Goal: Check status: Check status

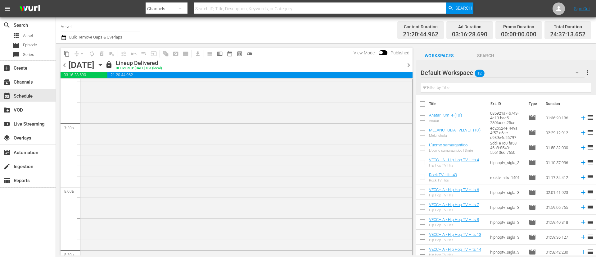
click at [66, 63] on span "chevron_left" at bounding box center [64, 65] width 8 height 8
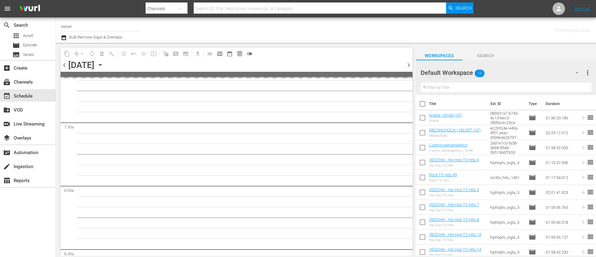
scroll to position [926, 0]
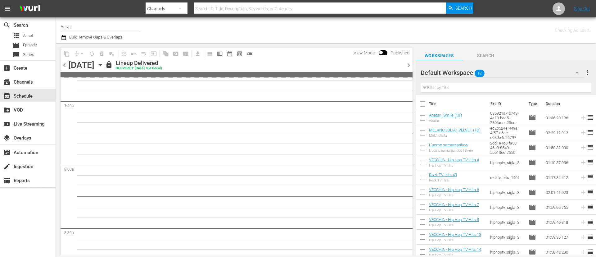
click at [65, 63] on span "chevron_left" at bounding box center [64, 65] width 8 height 8
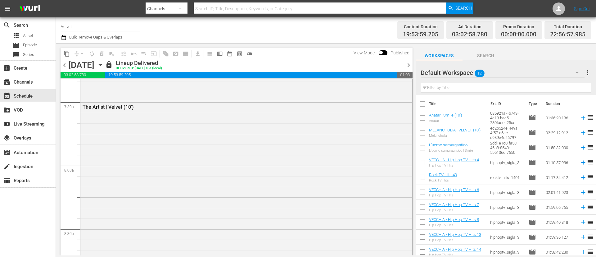
scroll to position [905, 0]
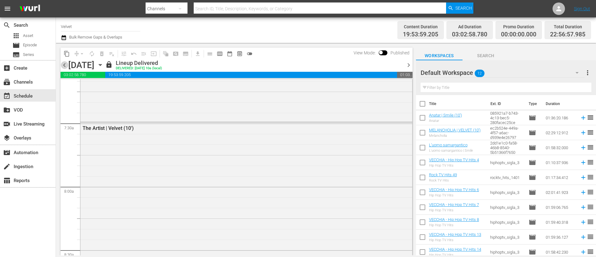
click at [63, 65] on span "chevron_left" at bounding box center [64, 65] width 8 height 8
click at [63, 66] on span "chevron_left" at bounding box center [64, 65] width 8 height 8
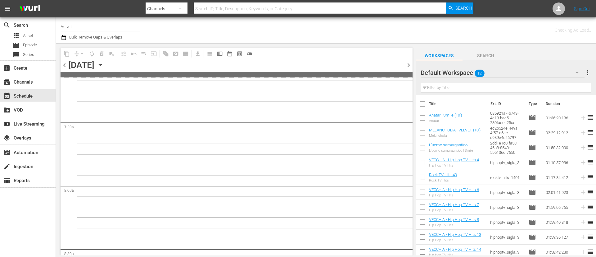
scroll to position [926, 0]
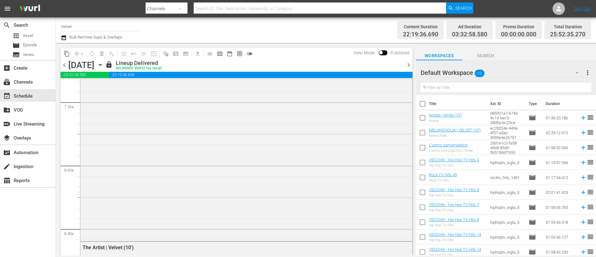
click at [68, 65] on span "chevron_left" at bounding box center [64, 65] width 8 height 8
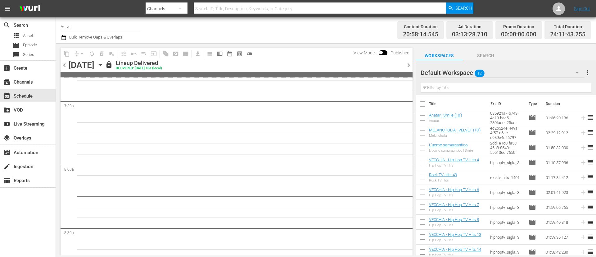
scroll to position [905, 0]
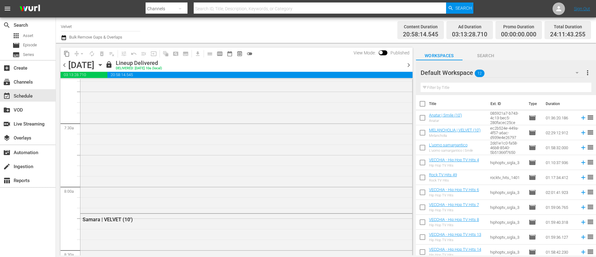
click at [66, 65] on span "chevron_left" at bounding box center [64, 65] width 8 height 8
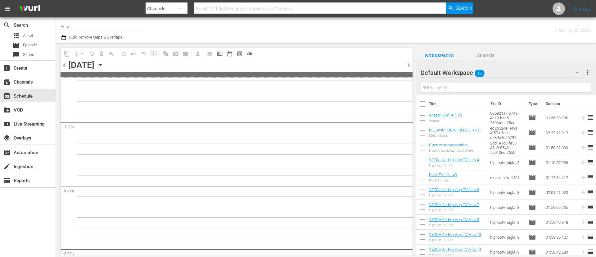
scroll to position [926, 0]
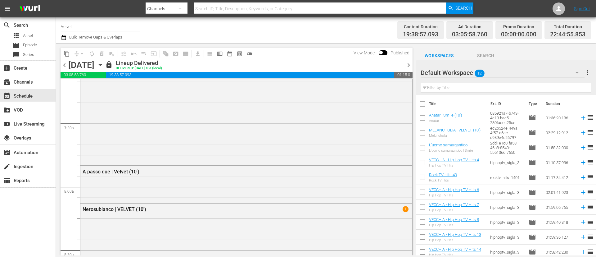
click at [66, 65] on span "chevron_left" at bounding box center [64, 65] width 8 height 8
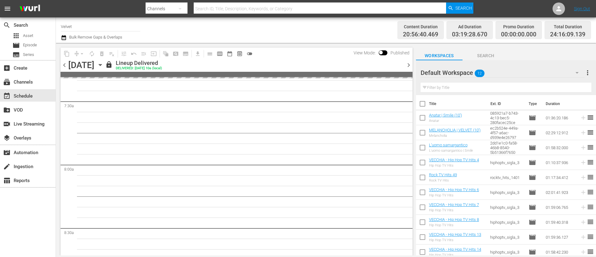
scroll to position [884, 0]
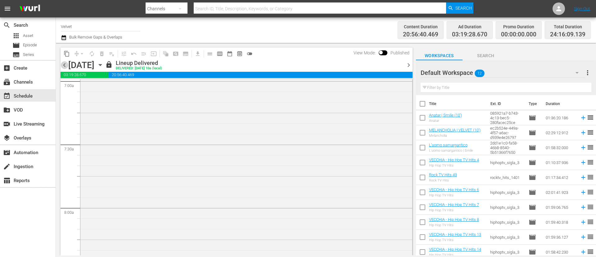
click at [64, 67] on span "chevron_left" at bounding box center [64, 65] width 8 height 8
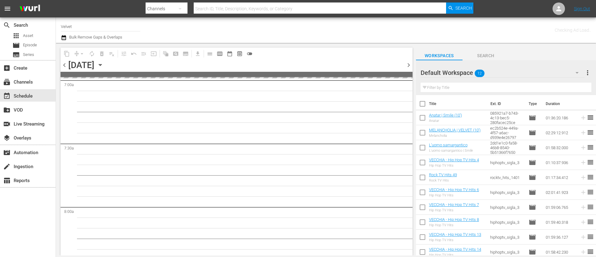
scroll to position [926, 0]
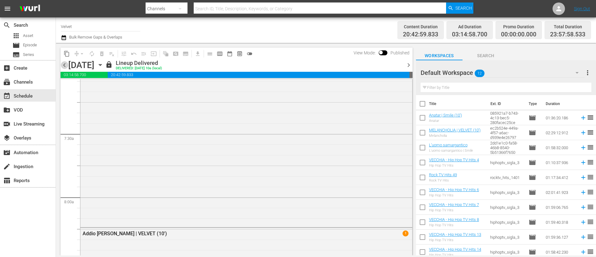
click at [66, 66] on span "chevron_left" at bounding box center [64, 65] width 8 height 8
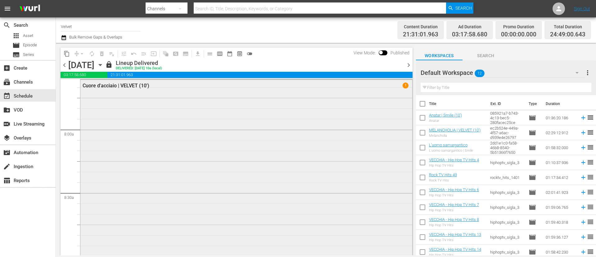
scroll to position [1009, 0]
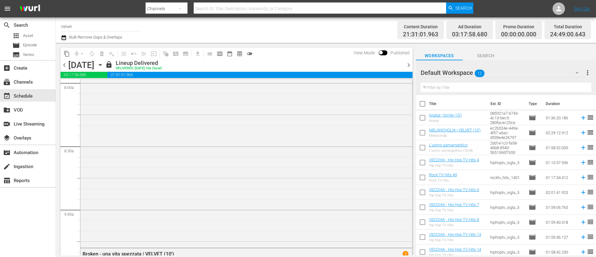
click at [66, 68] on span "chevron_left" at bounding box center [64, 65] width 8 height 8
click at [63, 62] on span "chevron_left" at bounding box center [64, 65] width 8 height 8
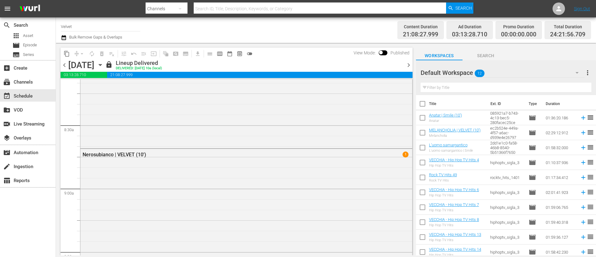
scroll to position [998, 0]
click at [62, 64] on span "chevron_left" at bounding box center [64, 65] width 8 height 8
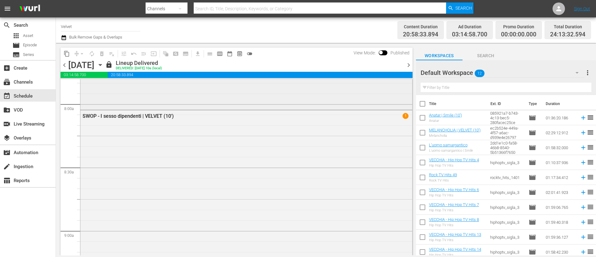
scroll to position [1034, 0]
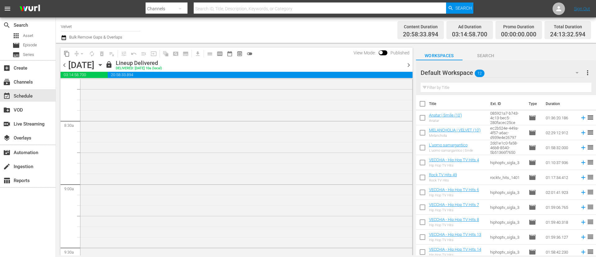
click at [64, 64] on span "chevron_left" at bounding box center [64, 65] width 8 height 8
drag, startPoint x: 62, startPoint y: 64, endPoint x: 78, endPoint y: 88, distance: 29.6
click at [62, 63] on span "chevron_left" at bounding box center [64, 65] width 8 height 8
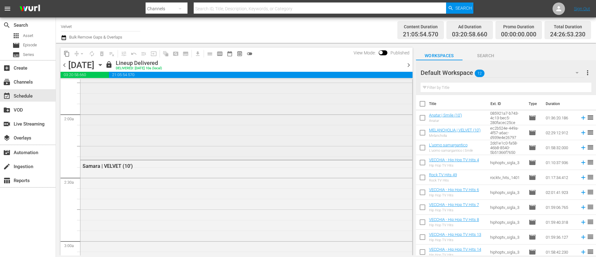
scroll to position [233, 0]
click at [65, 64] on span "chevron_left" at bounding box center [64, 65] width 8 height 8
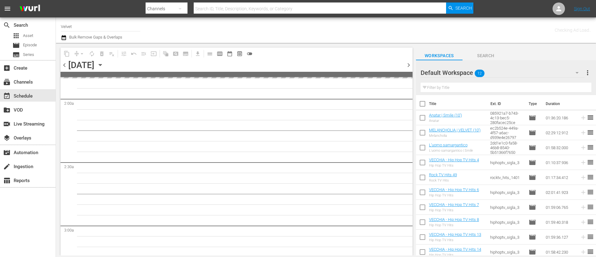
scroll to position [243, 0]
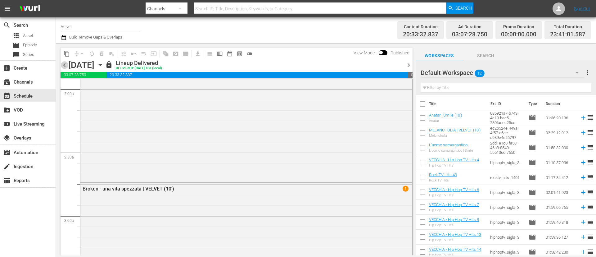
click at [65, 64] on span "chevron_left" at bounding box center [64, 65] width 8 height 8
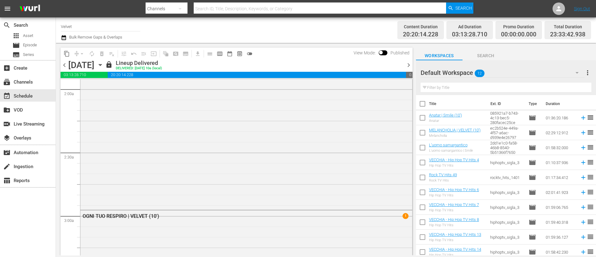
scroll to position [233, 0]
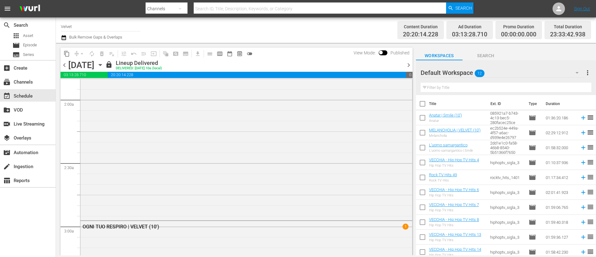
click at [65, 69] on div "chevron_left Saturday, August 23rd August 23rd lock Lineup Delivered DELIVERED:…" at bounding box center [236, 66] width 352 height 12
click at [66, 66] on span "chevron_left" at bounding box center [64, 65] width 8 height 8
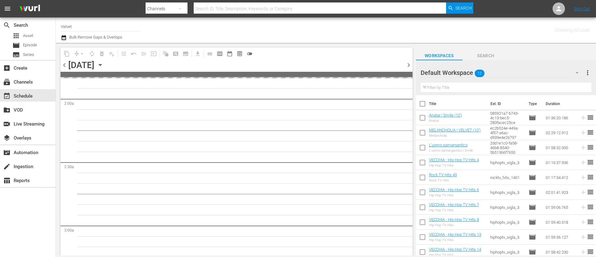
scroll to position [243, 0]
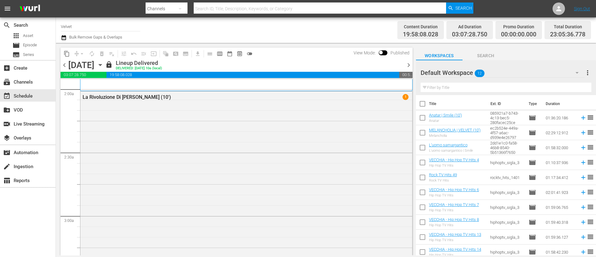
click at [64, 65] on span "chevron_left" at bounding box center [64, 65] width 8 height 8
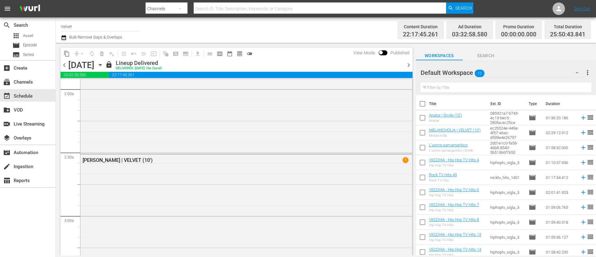
click at [64, 65] on span "chevron_left" at bounding box center [64, 65] width 8 height 8
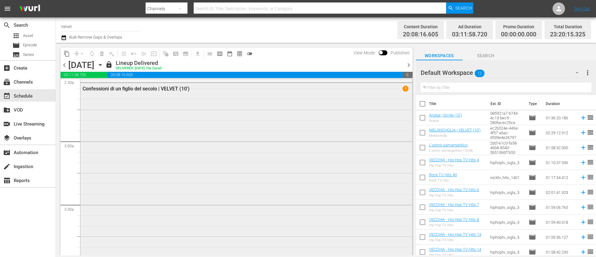
scroll to position [383, 0]
click at [63, 67] on span "chevron_left" at bounding box center [64, 65] width 8 height 8
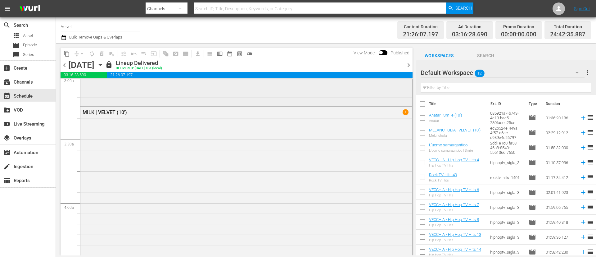
scroll to position [429, 0]
click at [65, 62] on span "chevron_left" at bounding box center [64, 65] width 8 height 8
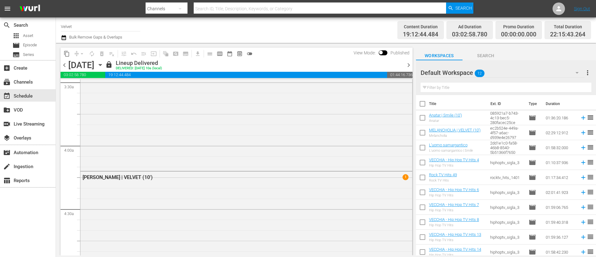
scroll to position [429, 0]
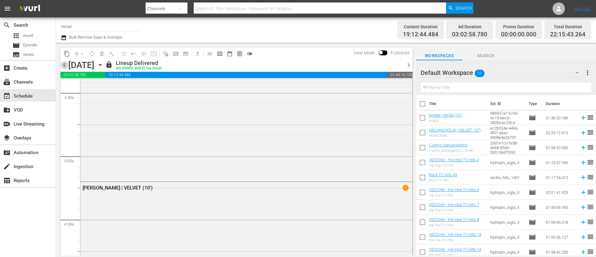
click at [62, 65] on span "chevron_left" at bounding box center [64, 65] width 8 height 8
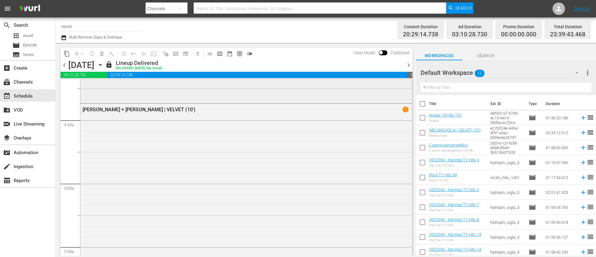
scroll to position [569, 0]
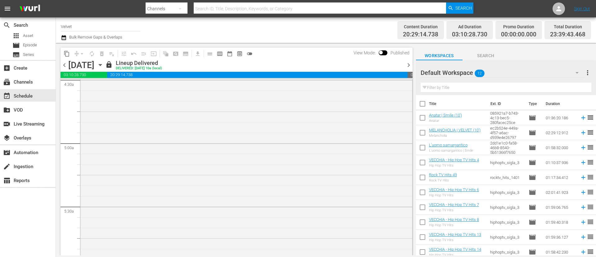
click at [65, 65] on span "chevron_left" at bounding box center [64, 65] width 8 height 8
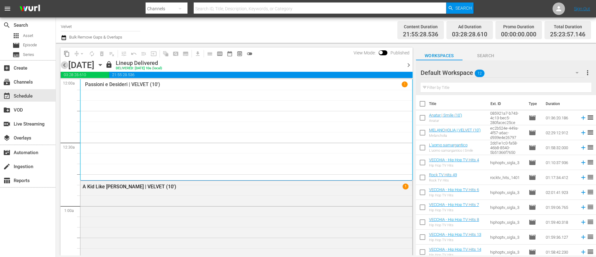
click at [63, 65] on span "chevron_left" at bounding box center [64, 65] width 8 height 8
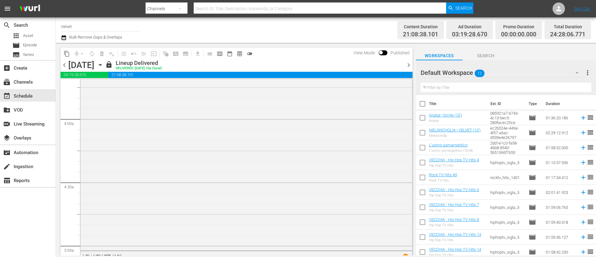
scroll to position [512, 0]
click at [67, 68] on span "chevron_left" at bounding box center [64, 65] width 8 height 8
click at [65, 65] on span "chevron_left" at bounding box center [64, 65] width 8 height 8
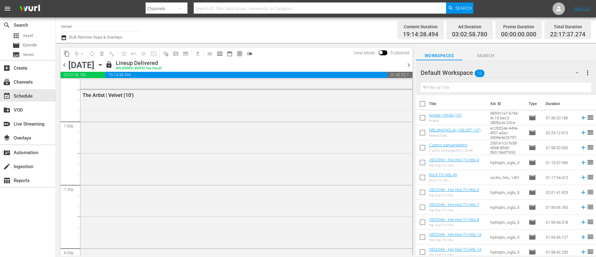
click at [65, 66] on span "chevron_left" at bounding box center [64, 65] width 8 height 8
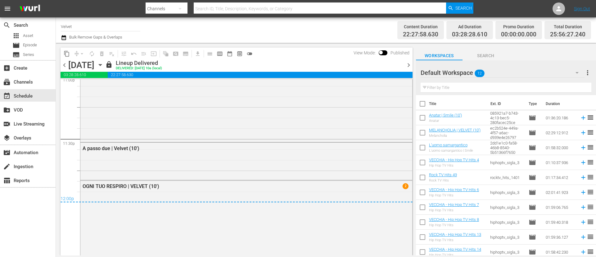
scroll to position [2961, 0]
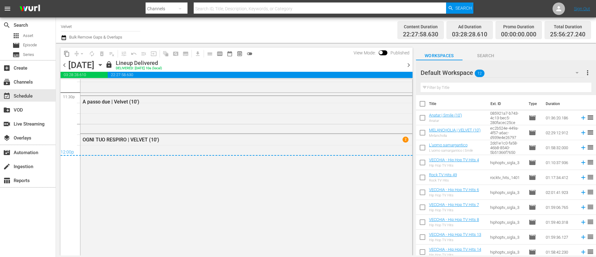
click at [70, 67] on div "Tuesday, August 12th" at bounding box center [81, 65] width 26 height 10
click at [63, 67] on span "chevron_left" at bounding box center [64, 65] width 8 height 8
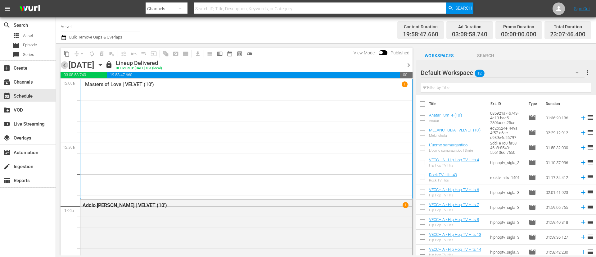
click at [66, 65] on span "chevron_left" at bounding box center [64, 65] width 8 height 8
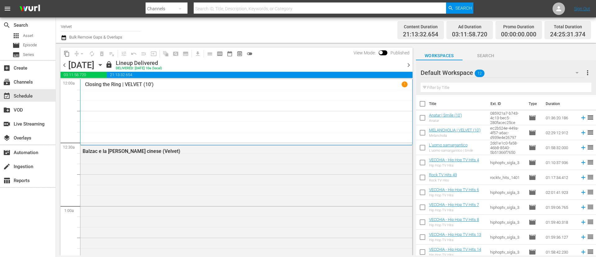
click at [63, 64] on span "chevron_left" at bounding box center [64, 65] width 8 height 8
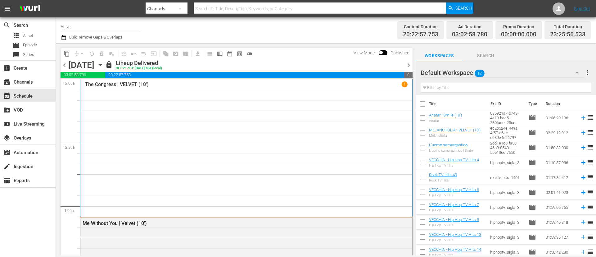
click at [409, 68] on span "chevron_right" at bounding box center [409, 65] width 8 height 8
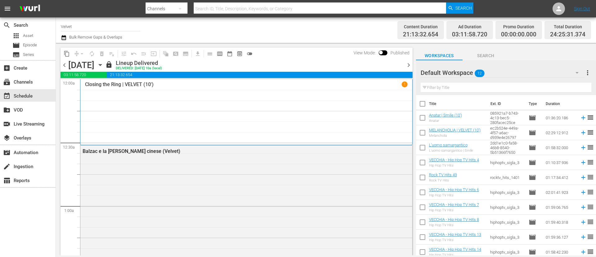
click at [408, 62] on span "chevron_right" at bounding box center [409, 65] width 8 height 8
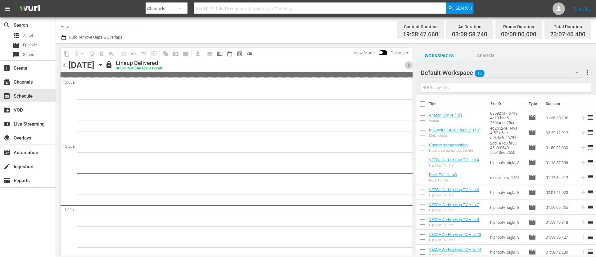
click at [408, 62] on span "chevron_right" at bounding box center [409, 65] width 8 height 8
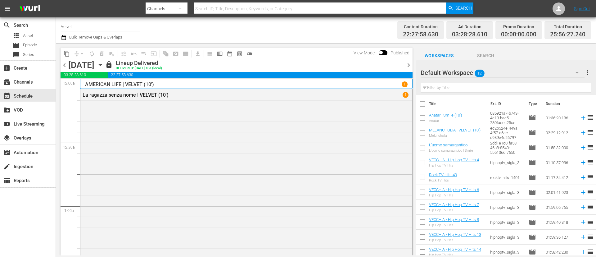
click at [407, 62] on span "chevron_right" at bounding box center [409, 65] width 8 height 8
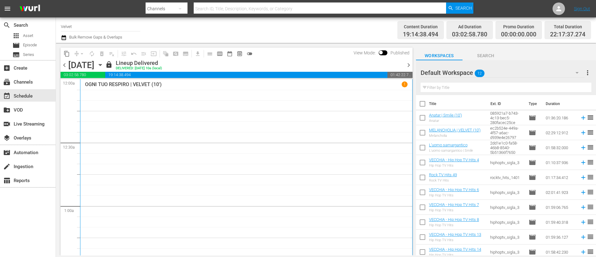
click at [63, 70] on div "chevron_left Wednesday, August 13th August 13th lock Lineup Delivered DELIVERED…" at bounding box center [236, 66] width 352 height 12
click at [63, 67] on span "chevron_left" at bounding box center [64, 65] width 8 height 8
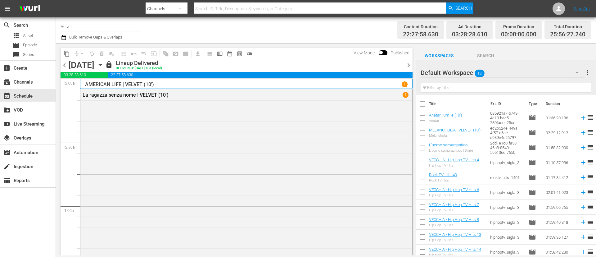
click at [67, 64] on span "chevron_left" at bounding box center [64, 65] width 8 height 8
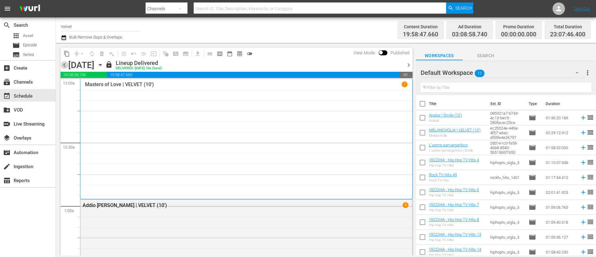
click at [67, 64] on span "chevron_left" at bounding box center [64, 65] width 8 height 8
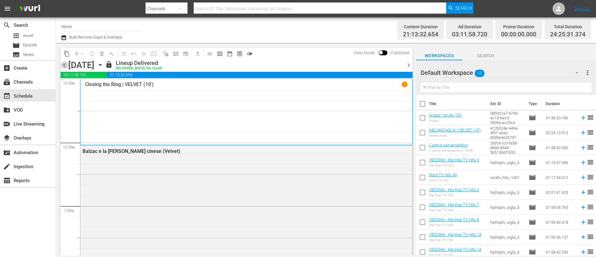
click at [67, 64] on span "chevron_left" at bounding box center [64, 65] width 8 height 8
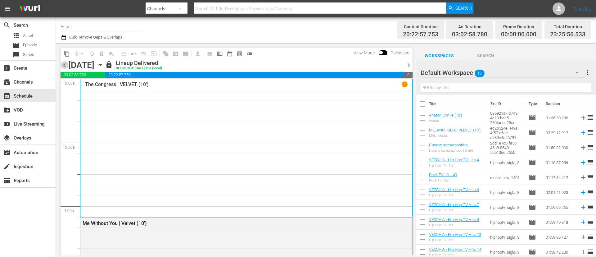
click at [67, 64] on span "chevron_left" at bounding box center [64, 65] width 8 height 8
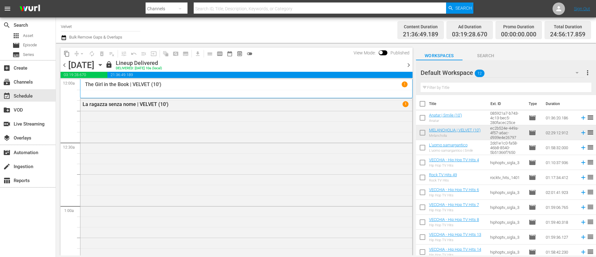
click at [409, 65] on span "chevron_right" at bounding box center [409, 65] width 8 height 8
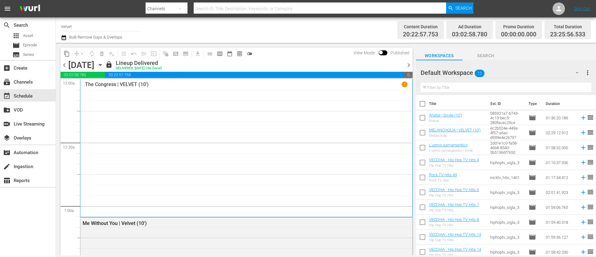
click at [409, 65] on span "chevron_right" at bounding box center [409, 65] width 8 height 8
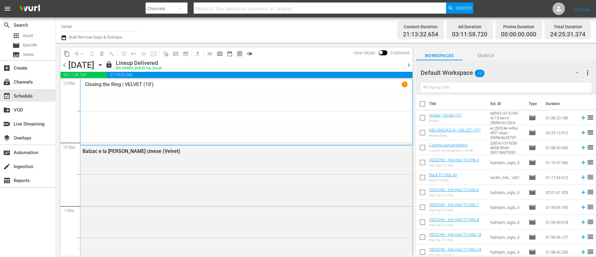
click at [409, 65] on span "chevron_right" at bounding box center [409, 65] width 8 height 8
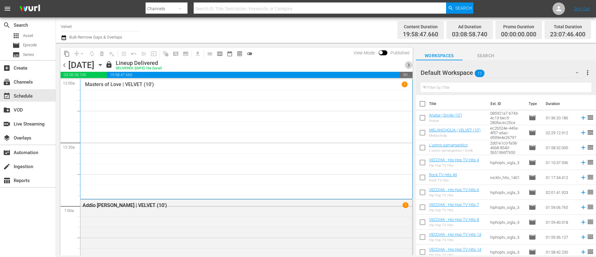
click at [409, 65] on span "chevron_right" at bounding box center [409, 65] width 8 height 8
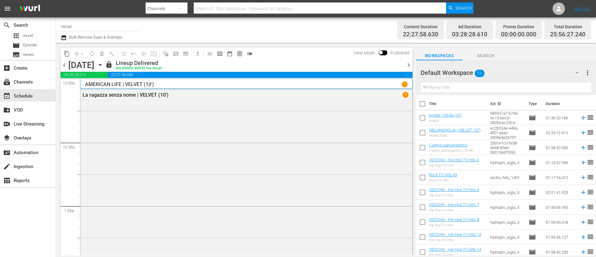
click at [409, 65] on span "chevron_right" at bounding box center [409, 65] width 8 height 8
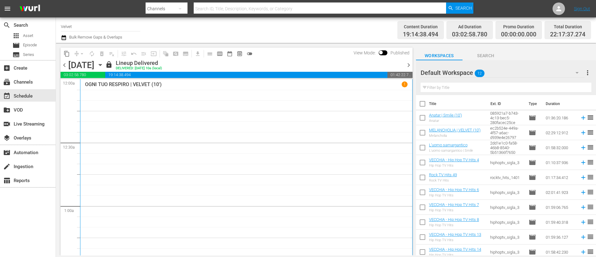
click at [409, 65] on span "chevron_right" at bounding box center [409, 65] width 8 height 8
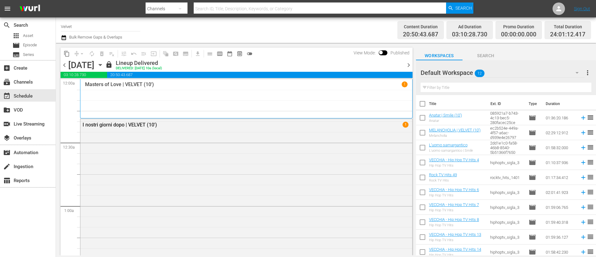
click at [409, 65] on span "chevron_right" at bounding box center [409, 65] width 8 height 8
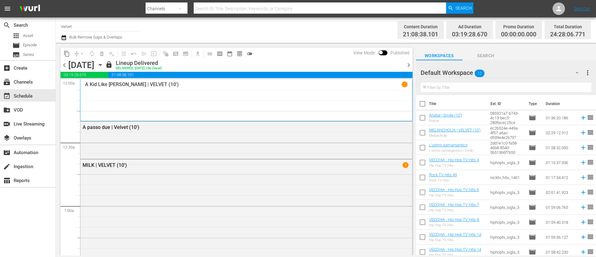
click at [409, 65] on span "chevron_right" at bounding box center [409, 65] width 8 height 8
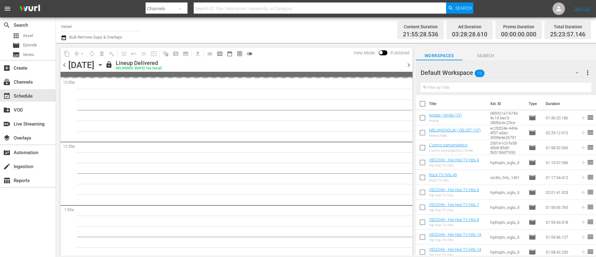
click at [407, 66] on span "chevron_right" at bounding box center [409, 65] width 8 height 8
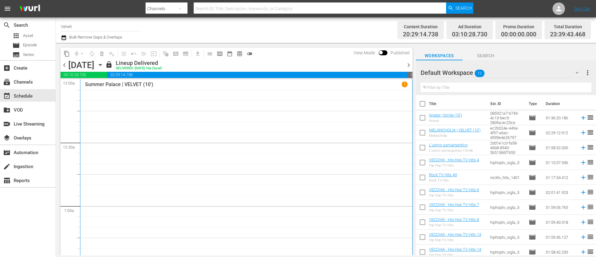
click at [407, 66] on span "chevron_right" at bounding box center [409, 65] width 8 height 8
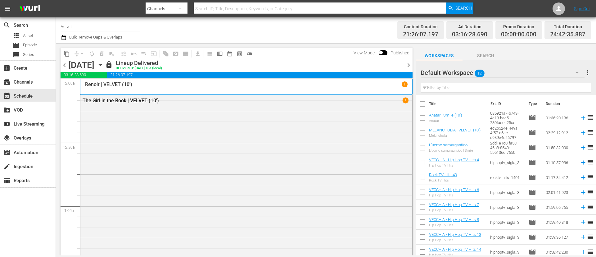
click at [407, 66] on span "chevron_right" at bounding box center [409, 65] width 8 height 8
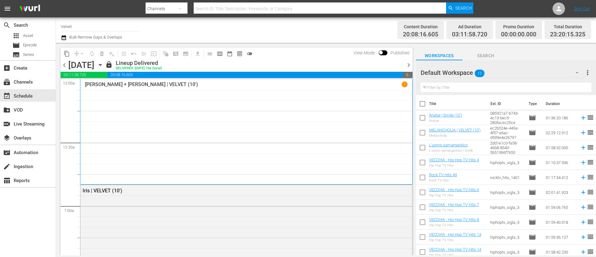
click at [407, 66] on span "chevron_right" at bounding box center [409, 65] width 8 height 8
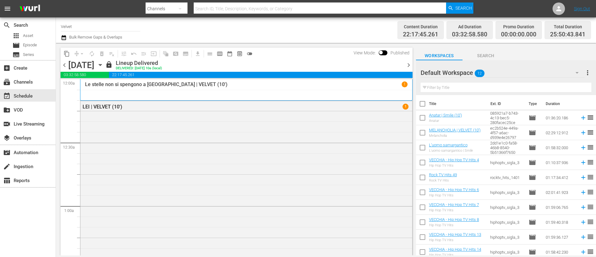
click at [410, 68] on span "chevron_right" at bounding box center [409, 65] width 8 height 8
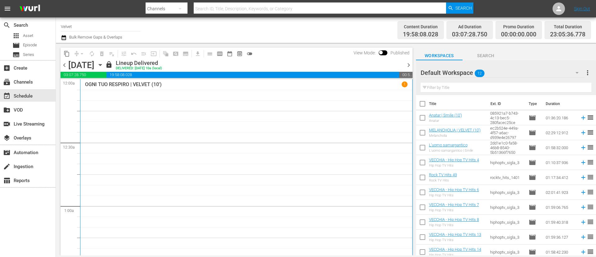
click at [407, 66] on span "chevron_right" at bounding box center [409, 65] width 8 height 8
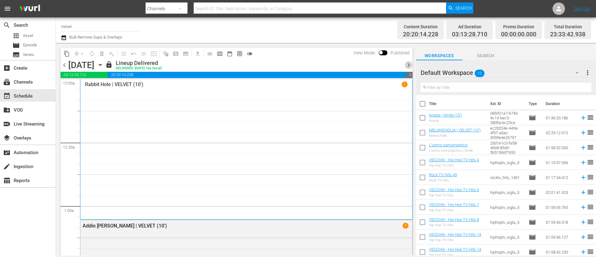
click at [407, 66] on span "chevron_right" at bounding box center [409, 65] width 8 height 8
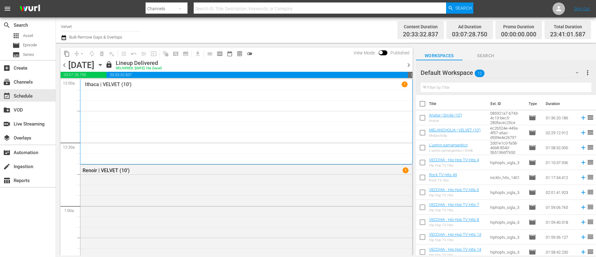
click at [407, 63] on span "chevron_right" at bounding box center [409, 65] width 8 height 8
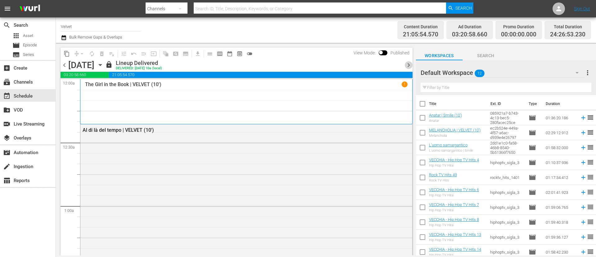
click at [406, 64] on span "chevron_right" at bounding box center [409, 65] width 8 height 8
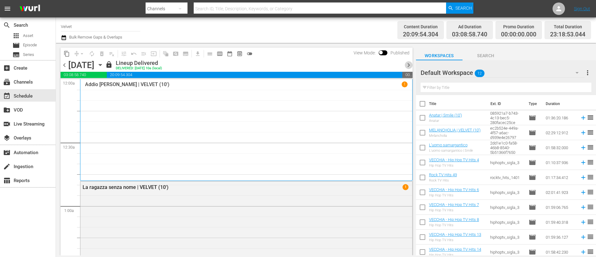
click at [405, 64] on span "chevron_right" at bounding box center [409, 65] width 8 height 8
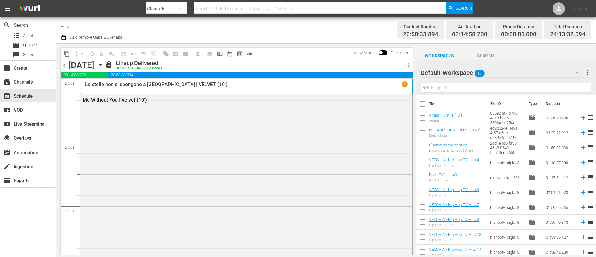
click at [405, 64] on span "chevron_right" at bounding box center [409, 65] width 8 height 8
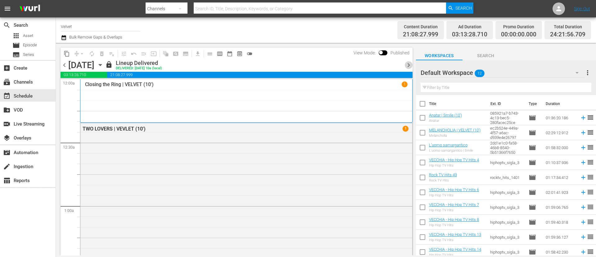
click at [405, 64] on span "chevron_right" at bounding box center [409, 65] width 8 height 8
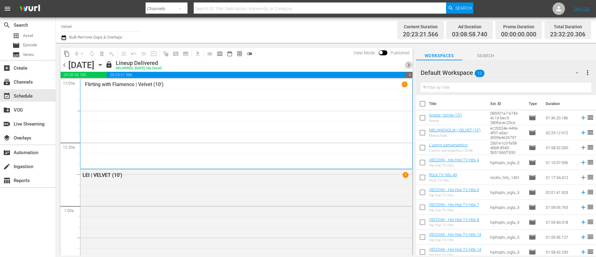
click at [405, 64] on span "chevron_right" at bounding box center [409, 65] width 8 height 8
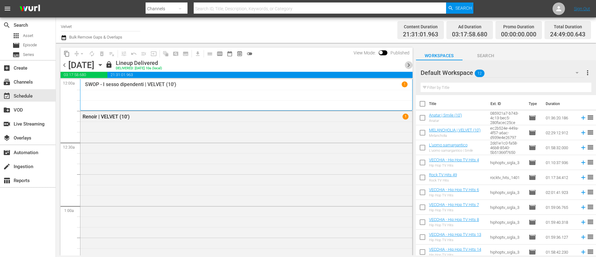
click at [405, 64] on span "chevron_right" at bounding box center [409, 65] width 8 height 8
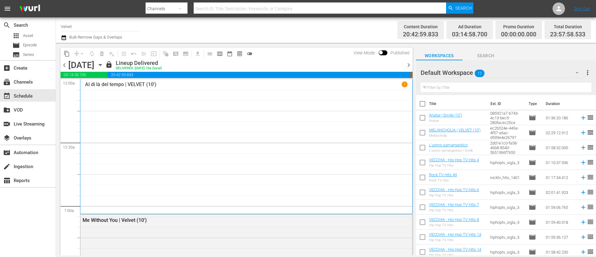
click at [405, 64] on span "chevron_right" at bounding box center [409, 65] width 8 height 8
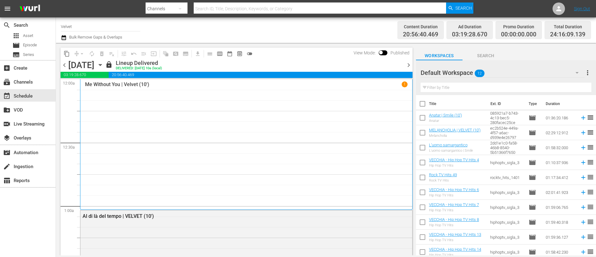
click at [405, 64] on span "chevron_right" at bounding box center [409, 65] width 8 height 8
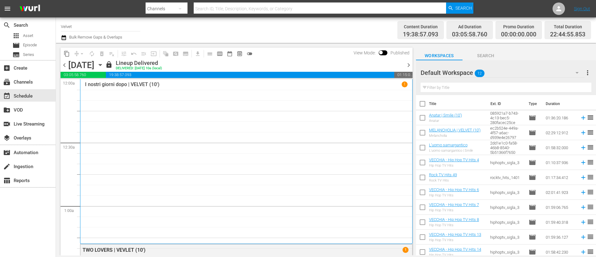
click at [405, 64] on span "chevron_right" at bounding box center [409, 65] width 8 height 8
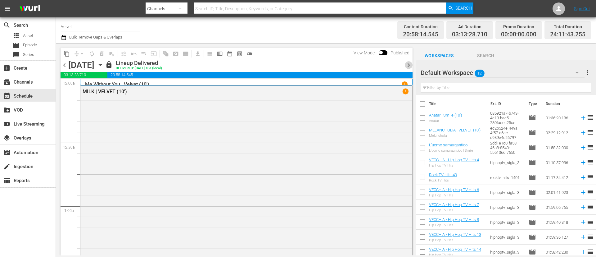
click at [405, 64] on span "chevron_right" at bounding box center [409, 65] width 8 height 8
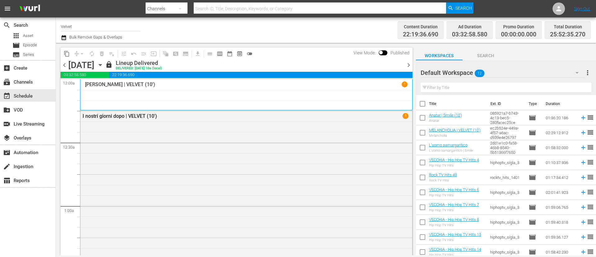
click at [405, 64] on span "chevron_right" at bounding box center [409, 65] width 8 height 8
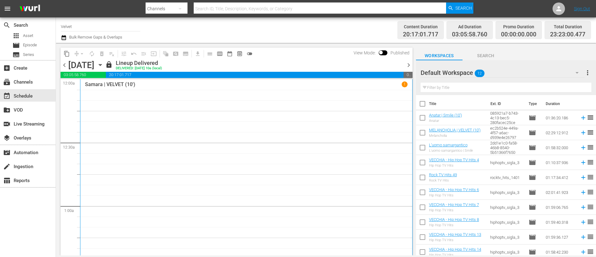
click at [405, 64] on span "chevron_right" at bounding box center [409, 65] width 8 height 8
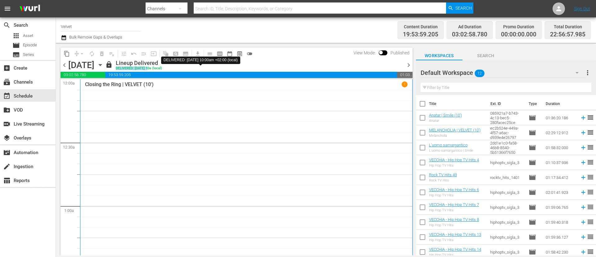
drag, startPoint x: 226, startPoint y: 66, endPoint x: 213, endPoint y: 67, distance: 13.7
click at [213, 67] on div "lock Lineup Delivered DELIVERED: 9/6 @ 10a (local)" at bounding box center [253, 65] width 297 height 11
drag, startPoint x: 214, startPoint y: 66, endPoint x: 227, endPoint y: 66, distance: 13.3
click at [227, 66] on div "lock Lineup Delivered DELIVERED: 9/6 @ 10a (local)" at bounding box center [253, 65] width 297 height 11
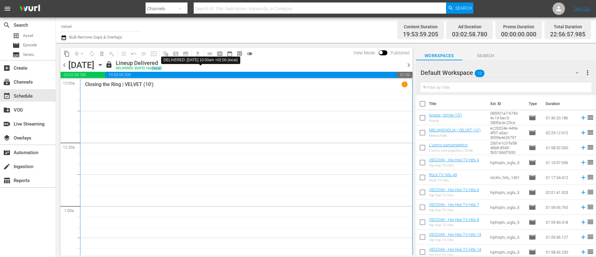
drag, startPoint x: 225, startPoint y: 68, endPoint x: 215, endPoint y: 69, distance: 9.3
click at [162, 69] on div "DELIVERED: 9/6 @ 10a (local)" at bounding box center [139, 68] width 46 height 4
drag, startPoint x: 214, startPoint y: 69, endPoint x: 232, endPoint y: 67, distance: 17.4
click at [232, 67] on div "lock Lineup Delivered DELIVERED: 9/6 @ 10a (local)" at bounding box center [253, 65] width 297 height 11
click at [242, 67] on div "lock Lineup Delivered DELIVERED: 9/6 @ 10a (local)" at bounding box center [253, 65] width 297 height 11
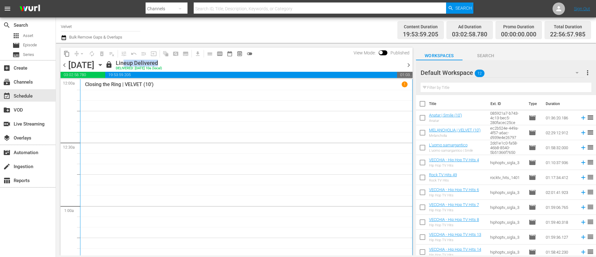
drag, startPoint x: 221, startPoint y: 60, endPoint x: 186, endPoint y: 64, distance: 34.6
click at [162, 64] on div "Lineup Delivered" at bounding box center [139, 63] width 46 height 7
click at [244, 65] on div "lock Lineup Delivered DELIVERED: 9/6 @ 10a (local)" at bounding box center [253, 65] width 297 height 11
drag, startPoint x: 234, startPoint y: 67, endPoint x: 187, endPoint y: 70, distance: 46.6
click at [187, 70] on div "chevron_left Sunday, September 7th September 7th lock Lineup Delivered DELIVERE…" at bounding box center [236, 66] width 352 height 12
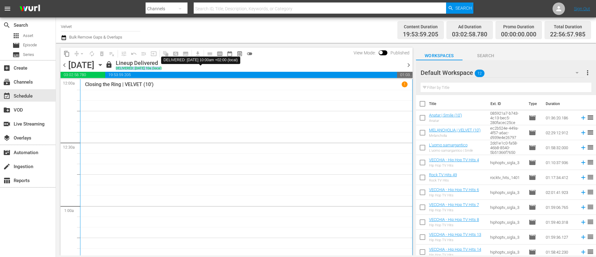
drag, startPoint x: 180, startPoint y: 68, endPoint x: 226, endPoint y: 68, distance: 45.6
click at [226, 68] on div "lock Lineup Delivered DELIVERED: 9/6 @ 10a (local)" at bounding box center [253, 65] width 297 height 11
click at [65, 67] on span "chevron_left" at bounding box center [64, 65] width 8 height 8
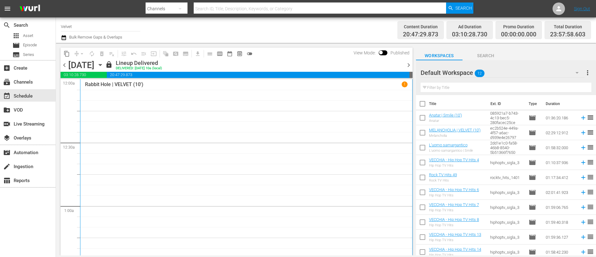
click at [409, 65] on span "chevron_right" at bounding box center [409, 65] width 8 height 8
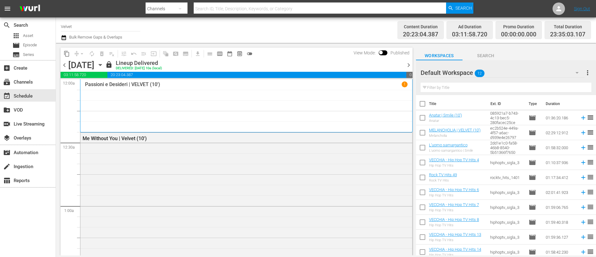
click at [408, 64] on span "chevron_right" at bounding box center [409, 65] width 8 height 8
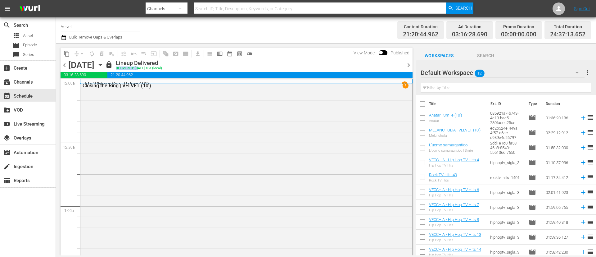
drag, startPoint x: 224, startPoint y: 65, endPoint x: 206, endPoint y: 67, distance: 18.3
click at [162, 67] on div "Lineup Delivered DELIVERED: 9/8 @ 10a (local)" at bounding box center [139, 65] width 46 height 11
drag, startPoint x: 209, startPoint y: 67, endPoint x: 216, endPoint y: 67, distance: 6.2
click at [162, 67] on div "DELIVERED: 9/8 @ 10a (local)" at bounding box center [139, 68] width 46 height 4
drag, startPoint x: 220, startPoint y: 67, endPoint x: 226, endPoint y: 66, distance: 6.2
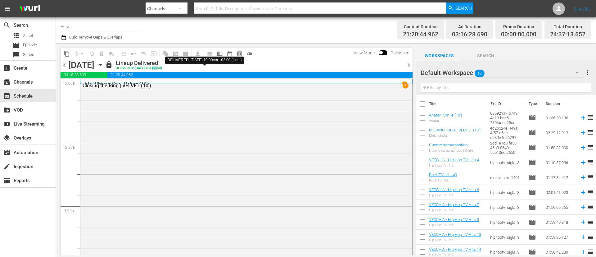
click at [162, 66] on div "DELIVERED: 9/8 @ 10a (local)" at bounding box center [139, 68] width 46 height 4
drag, startPoint x: 184, startPoint y: 68, endPoint x: 244, endPoint y: 67, distance: 59.6
click at [244, 67] on div "lock Lineup Delivered DELIVERED: 9/8 @ 10a (local)" at bounding box center [253, 65] width 297 height 11
drag, startPoint x: 183, startPoint y: 60, endPoint x: 240, endPoint y: 60, distance: 57.4
click at [240, 60] on div "lock Lineup Delivered DELIVERED: 9/8 @ 10a (local)" at bounding box center [253, 65] width 297 height 11
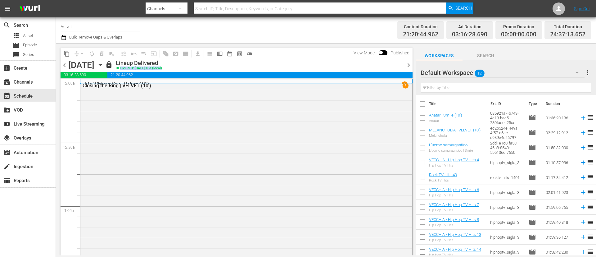
drag, startPoint x: 229, startPoint y: 68, endPoint x: 187, endPoint y: 70, distance: 41.3
click at [187, 70] on div "chevron_left Tuesday, September 9th September 9th lock Lineup Delivered DELIVER…" at bounding box center [236, 66] width 352 height 12
drag, startPoint x: 185, startPoint y: 68, endPoint x: 237, endPoint y: 67, distance: 52.4
click at [237, 67] on div "lock Lineup Delivered DELIVERED: 9/8 @ 10a (local)" at bounding box center [253, 65] width 297 height 11
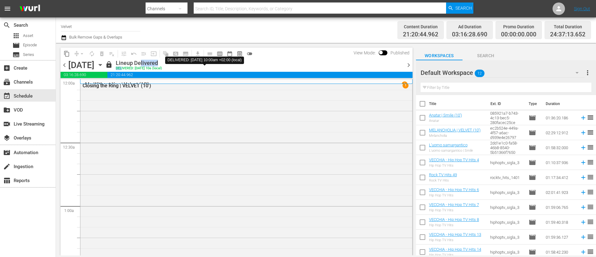
drag, startPoint x: 189, startPoint y: 69, endPoint x: 207, endPoint y: 65, distance: 18.7
click at [162, 65] on div "Lineup Delivered DELIVERED: 9/8 @ 10a (local)" at bounding box center [139, 65] width 46 height 11
click at [162, 67] on div "DELIVERED: 9/8 @ 10a (local)" at bounding box center [139, 68] width 46 height 4
drag, startPoint x: 208, startPoint y: 67, endPoint x: 218, endPoint y: 67, distance: 9.3
click at [162, 67] on div "DELIVERED: 9/8 @ 10a (local)" at bounding box center [139, 68] width 46 height 4
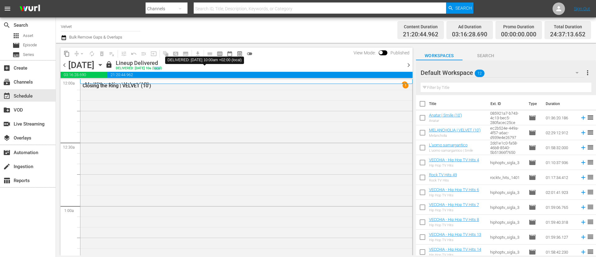
drag, startPoint x: 223, startPoint y: 67, endPoint x: 228, endPoint y: 67, distance: 4.3
click at [162, 67] on div "DELIVERED: 9/8 @ 10a (local)" at bounding box center [139, 68] width 46 height 4
click at [236, 66] on div "lock Lineup Delivered DELIVERED: 9/8 @ 10a (local)" at bounding box center [253, 65] width 297 height 11
drag, startPoint x: 224, startPoint y: 67, endPoint x: 231, endPoint y: 66, distance: 7.5
click at [231, 66] on div "lock Lineup Delivered DELIVERED: 9/8 @ 10a (local)" at bounding box center [253, 65] width 297 height 11
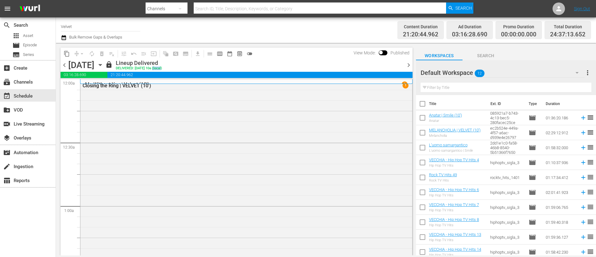
drag, startPoint x: 220, startPoint y: 68, endPoint x: 231, endPoint y: 67, distance: 10.9
click at [231, 67] on div "lock Lineup Delivered DELIVERED: 9/8 @ 10a (local)" at bounding box center [253, 65] width 297 height 11
click at [241, 63] on div "lock Lineup Delivered DELIVERED: 9/8 @ 10a (local)" at bounding box center [253, 65] width 297 height 11
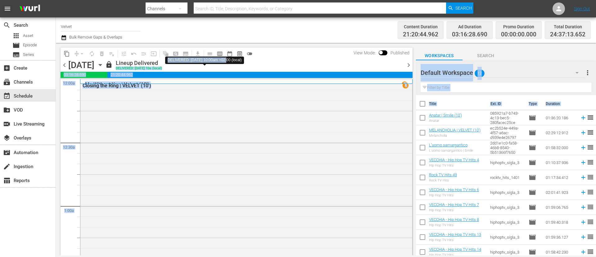
drag, startPoint x: 184, startPoint y: 68, endPoint x: 226, endPoint y: 65, distance: 42.9
click at [226, 65] on body "menu Search By Channels Search ID, Title, Description, Keywords, or Category Se…" at bounding box center [298, 128] width 596 height 257
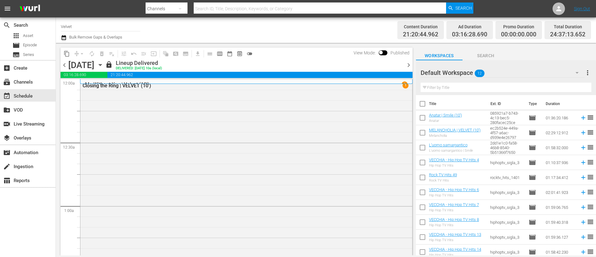
click at [243, 66] on div "lock Lineup Delivered DELIVERED: 9/8 @ 10a (local)" at bounding box center [253, 65] width 297 height 11
drag, startPoint x: 183, startPoint y: 68, endPoint x: 246, endPoint y: 68, distance: 62.4
click at [246, 68] on div "lock Lineup Delivered DELIVERED: 9/8 @ 10a (local)" at bounding box center [253, 65] width 297 height 11
drag, startPoint x: 183, startPoint y: 60, endPoint x: 241, endPoint y: 60, distance: 57.7
click at [241, 60] on div "lock Lineup Delivered DELIVERED: 9/8 @ 10a (local)" at bounding box center [253, 65] width 297 height 11
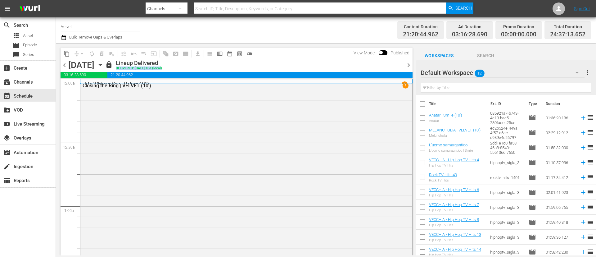
drag, startPoint x: 183, startPoint y: 67, endPoint x: 244, endPoint y: 66, distance: 61.1
click at [244, 66] on div "lock Lineup Delivered DELIVERED: 9/8 @ 10a (local)" at bounding box center [253, 65] width 297 height 11
drag, startPoint x: 183, startPoint y: 60, endPoint x: 244, endPoint y: 60, distance: 60.5
click at [244, 60] on div "lock Lineup Delivered DELIVERED: 9/8 @ 10a (local)" at bounding box center [253, 65] width 297 height 11
drag, startPoint x: 213, startPoint y: 67, endPoint x: 238, endPoint y: 66, distance: 24.5
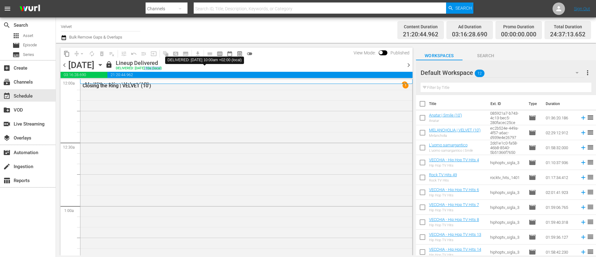
click at [238, 66] on div "lock Lineup Delivered DELIVERED: 9/8 @ 10a (local)" at bounding box center [253, 65] width 297 height 11
drag, startPoint x: 183, startPoint y: 69, endPoint x: 228, endPoint y: 68, distance: 45.0
click at [162, 68] on div "DELIVERED: 9/8 @ 10a (local)" at bounding box center [139, 68] width 46 height 4
click at [408, 66] on span "chevron_right" at bounding box center [409, 65] width 8 height 8
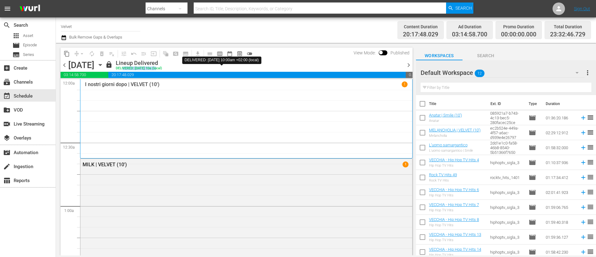
drag, startPoint x: 241, startPoint y: 68, endPoint x: 208, endPoint y: 68, distance: 33.2
click at [162, 68] on div "DELIVERED: 9/9 @ 10a (local)" at bounding box center [139, 68] width 46 height 4
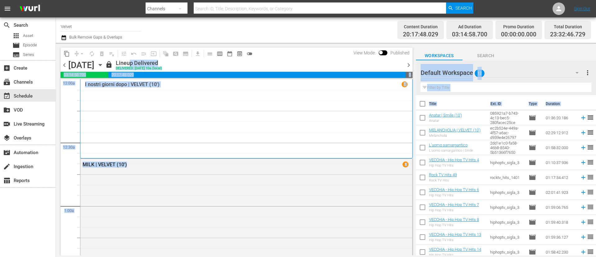
drag, startPoint x: 203, startPoint y: 64, endPoint x: 215, endPoint y: 61, distance: 11.7
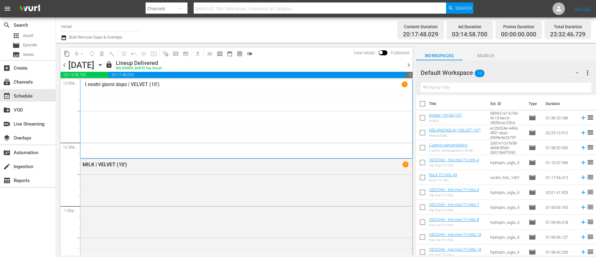
click at [162, 61] on div "Lineup Delivered" at bounding box center [139, 63] width 46 height 7
drag, startPoint x: 202, startPoint y: 62, endPoint x: 218, endPoint y: 61, distance: 16.2
click at [162, 61] on div "Lineup Delivered" at bounding box center [139, 63] width 46 height 7
drag, startPoint x: 228, startPoint y: 61, endPoint x: 238, endPoint y: 61, distance: 9.9
click at [162, 61] on div "Lineup Delivered" at bounding box center [139, 63] width 46 height 7
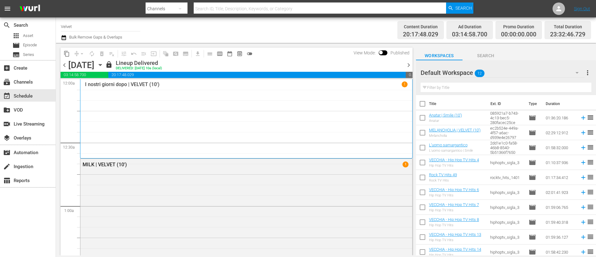
click at [296, 60] on div "lock Lineup Delivered DELIVERED: 9/9 @ 10a (local)" at bounding box center [253, 65] width 297 height 11
click at [409, 65] on span "chevron_right" at bounding box center [409, 65] width 8 height 8
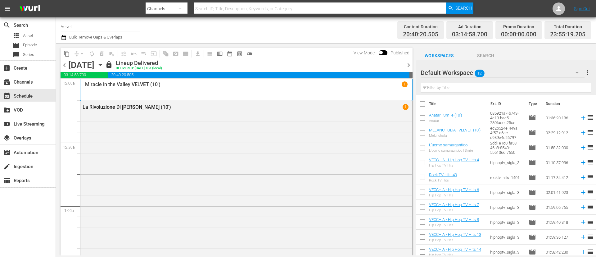
click at [409, 65] on span "chevron_right" at bounding box center [409, 65] width 8 height 8
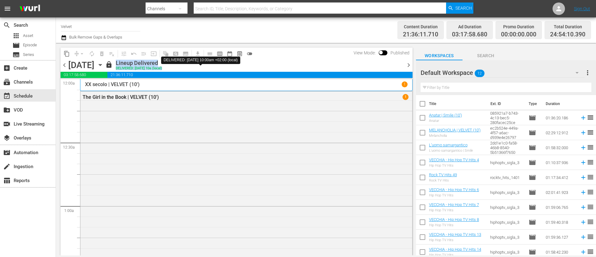
drag, startPoint x: 226, startPoint y: 67, endPoint x: 177, endPoint y: 68, distance: 48.7
click at [162, 68] on div "lock Lineup Delivered DELIVERED: 9/11 @ 10a (local)" at bounding box center [133, 65] width 57 height 11
click at [162, 64] on div "Lineup Delivered" at bounding box center [139, 63] width 46 height 7
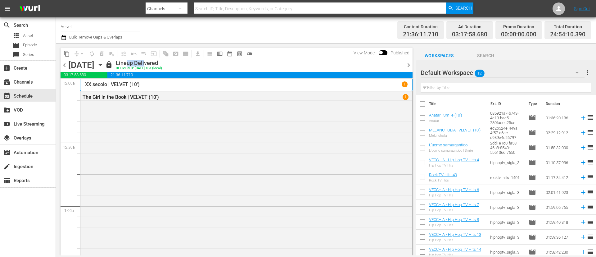
drag, startPoint x: 190, startPoint y: 63, endPoint x: 208, endPoint y: 63, distance: 18.0
click at [162, 63] on div "Lineup Delivered" at bounding box center [139, 63] width 46 height 7
drag, startPoint x: 180, startPoint y: 61, endPoint x: 226, endPoint y: 59, distance: 45.3
click at [226, 59] on div "content_copy compress arrow_drop_down autorenew_outlined delete_forever_outline…" at bounding box center [236, 59] width 352 height 24
click at [162, 66] on div "Lineup Delivered" at bounding box center [139, 63] width 46 height 7
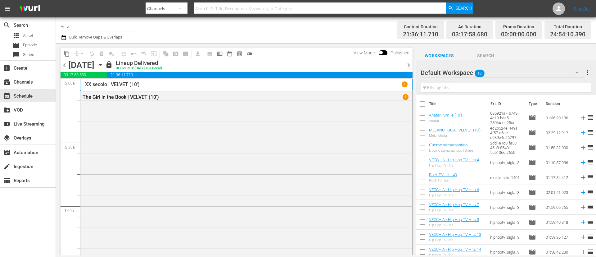
drag, startPoint x: 140, startPoint y: 65, endPoint x: 96, endPoint y: 64, distance: 43.4
click at [94, 64] on div "Friday, September 12th" at bounding box center [81, 65] width 26 height 10
click at [94, 65] on div "Friday, September 12th" at bounding box center [81, 65] width 26 height 10
drag, startPoint x: 137, startPoint y: 65, endPoint x: 97, endPoint y: 65, distance: 39.4
click at [94, 65] on div "Friday, September 12th" at bounding box center [81, 65] width 26 height 10
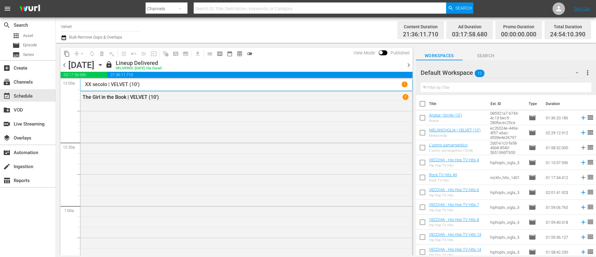
drag, startPoint x: 147, startPoint y: 62, endPoint x: 158, endPoint y: 63, distance: 11.5
click at [104, 63] on div "Friday, September 12th September 12th" at bounding box center [85, 65] width 35 height 10
click at [162, 62] on div "Lineup Delivered" at bounding box center [139, 63] width 46 height 7
drag, startPoint x: 208, startPoint y: 62, endPoint x: 226, endPoint y: 62, distance: 18.6
click at [162, 62] on div "Lineup Delivered" at bounding box center [139, 63] width 46 height 7
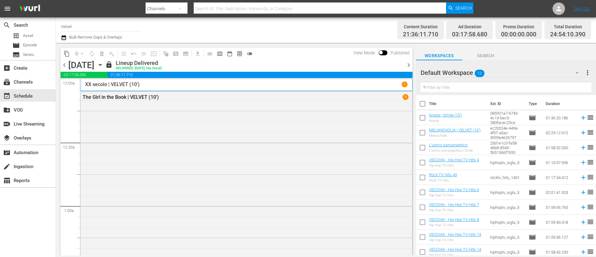
click at [227, 67] on div "lock Lineup Delivered DELIVERED: 9/11 @ 10a (local)" at bounding box center [253, 65] width 297 height 11
drag, startPoint x: 226, startPoint y: 67, endPoint x: 223, endPoint y: 67, distance: 3.4
click at [162, 67] on div "DELIVERED: 9/11 @ 10a (local)" at bounding box center [139, 68] width 46 height 4
drag, startPoint x: 196, startPoint y: 68, endPoint x: 189, endPoint y: 68, distance: 7.1
click at [162, 68] on div "DELIVERED: 9/11 @ 10a (local)" at bounding box center [139, 68] width 46 height 4
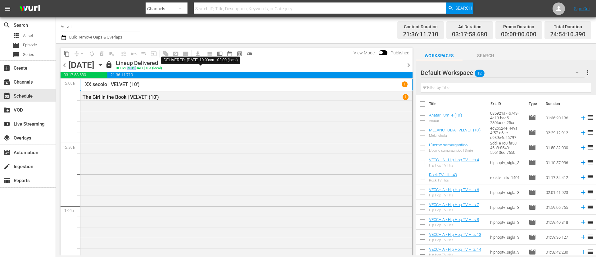
click at [162, 67] on div "DELIVERED: 9/11 @ 10a (local)" at bounding box center [139, 68] width 46 height 4
drag, startPoint x: 184, startPoint y: 67, endPoint x: 196, endPoint y: 65, distance: 12.9
click at [162, 65] on div "Lineup Delivered DELIVERED: 9/11 @ 10a (local)" at bounding box center [139, 65] width 46 height 11
click at [162, 65] on div "Lineup Delivered" at bounding box center [139, 63] width 46 height 7
click at [162, 66] on div "DELIVERED: 9/11 @ 10a (local)" at bounding box center [139, 68] width 46 height 4
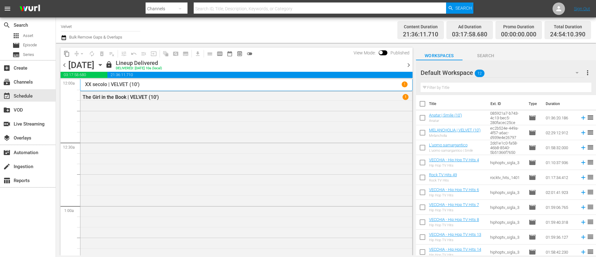
drag, startPoint x: 232, startPoint y: 66, endPoint x: 227, endPoint y: 67, distance: 4.4
click at [229, 66] on div "lock Lineup Delivered DELIVERED: 9/11 @ 10a (local)" at bounding box center [253, 65] width 297 height 11
click at [408, 65] on span "chevron_right" at bounding box center [409, 65] width 8 height 8
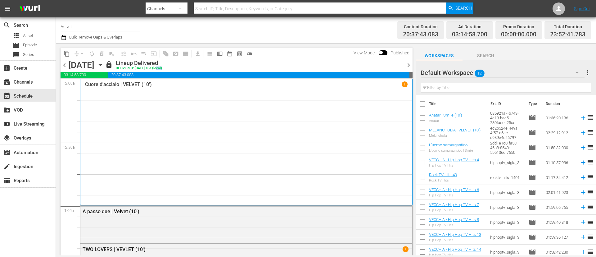
drag, startPoint x: 239, startPoint y: 67, endPoint x: 203, endPoint y: 68, distance: 35.4
click at [225, 68] on div "lock Lineup Delivered DELIVERED: 9/12 @ 10a (local)" at bounding box center [253, 65] width 297 height 11
drag, startPoint x: 203, startPoint y: 68, endPoint x: 191, endPoint y: 68, distance: 12.1
click at [162, 68] on div "DELIVERED: 9/12 @ 10a (local)" at bounding box center [139, 68] width 46 height 4
drag, startPoint x: 241, startPoint y: 66, endPoint x: 207, endPoint y: 69, distance: 34.3
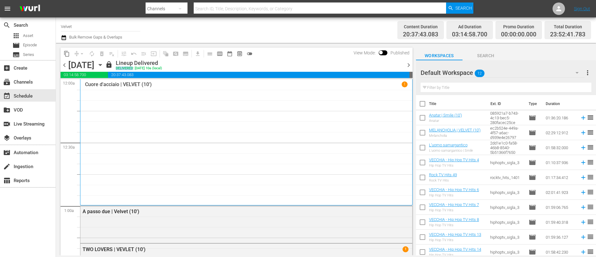
click at [207, 69] on div "lock Lineup Delivered DELIVERED: 9/12 @ 10a (local)" at bounding box center [253, 65] width 297 height 11
drag, startPoint x: 211, startPoint y: 69, endPoint x: 237, endPoint y: 70, distance: 26.4
click at [162, 70] on div "DELIVERED: 9/12 @ 10a (local)" at bounding box center [139, 68] width 46 height 4
click at [244, 68] on div "lock Lineup Delivered DELIVERED: 9/12 @ 10a (local)" at bounding box center [253, 65] width 297 height 11
click at [409, 65] on span "chevron_right" at bounding box center [409, 65] width 8 height 8
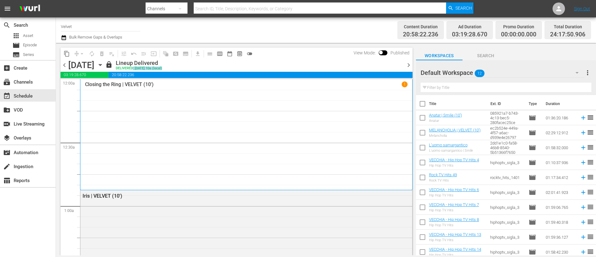
drag, startPoint x: 239, startPoint y: 67, endPoint x: 201, endPoint y: 67, distance: 37.5
click at [202, 67] on div "lock Lineup Delivered DELIVERED: 9/13 @ 10a (local)" at bounding box center [253, 65] width 297 height 11
drag, startPoint x: 194, startPoint y: 67, endPoint x: 184, endPoint y: 68, distance: 9.3
click at [162, 68] on div "DELIVERED: 9/13 @ 10a (local)" at bounding box center [139, 68] width 46 height 4
drag, startPoint x: 192, startPoint y: 63, endPoint x: 220, endPoint y: 61, distance: 27.7
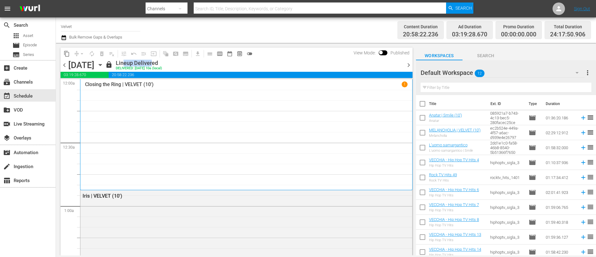
click at [162, 61] on div "Lineup Delivered" at bounding box center [139, 63] width 46 height 7
click at [409, 65] on span "chevron_right" at bounding box center [409, 65] width 8 height 8
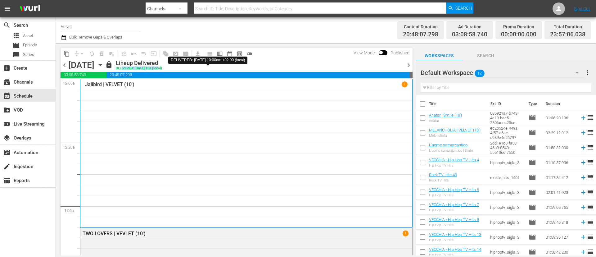
drag, startPoint x: 193, startPoint y: 66, endPoint x: 231, endPoint y: 66, distance: 38.2
click at [162, 66] on div "DELIVERED: 9/14 @ 10a (local)" at bounding box center [139, 68] width 46 height 4
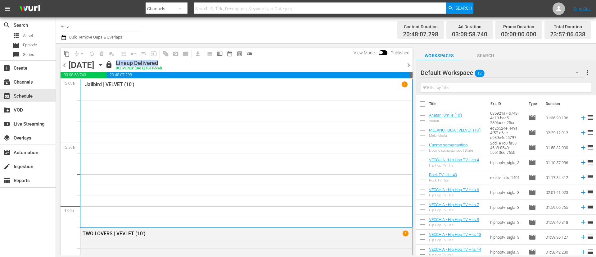
drag, startPoint x: 186, startPoint y: 62, endPoint x: 250, endPoint y: 61, distance: 63.3
click at [250, 61] on div "lock Lineup Delivered DELIVERED: 9/14 @ 10a (local)" at bounding box center [253, 65] width 297 height 11
click at [412, 67] on span "chevron_right" at bounding box center [409, 65] width 8 height 8
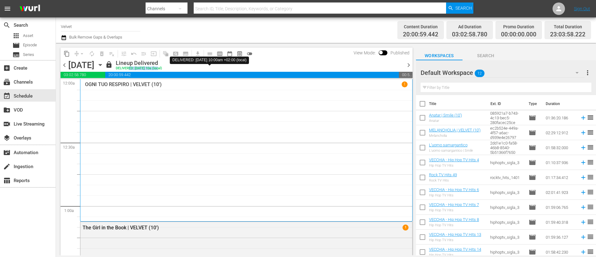
drag, startPoint x: 232, startPoint y: 68, endPoint x: 202, endPoint y: 68, distance: 30.1
click at [162, 68] on div "DELIVERED: 9/15 @ 10a (local)" at bounding box center [139, 68] width 46 height 4
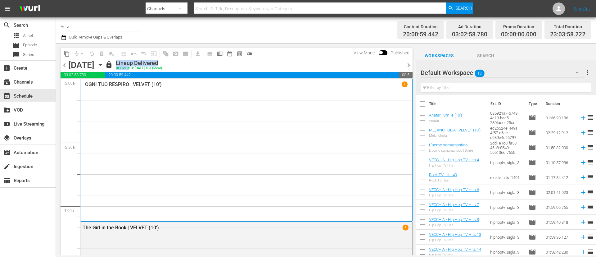
drag, startPoint x: 188, startPoint y: 66, endPoint x: 202, endPoint y: 66, distance: 14.3
click at [162, 66] on div "lock Lineup Delivered DELIVERED: 9/15 @ 10a (local)" at bounding box center [133, 65] width 57 height 11
click at [162, 66] on div "Lineup Delivered" at bounding box center [139, 63] width 46 height 7
click at [162, 67] on div "DELIVERED: 9/15 @ 10a (local)" at bounding box center [139, 68] width 46 height 4
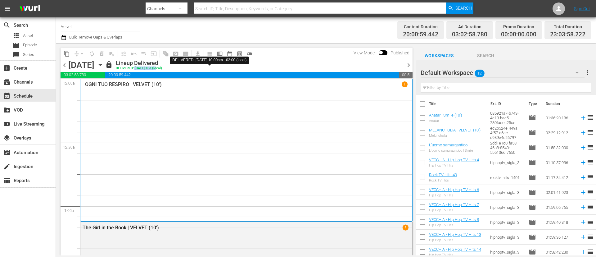
drag, startPoint x: 207, startPoint y: 68, endPoint x: 230, endPoint y: 67, distance: 23.3
click at [162, 67] on div "DELIVERED: 9/15 @ 10a (local)" at bounding box center [139, 68] width 46 height 4
click at [162, 68] on div "DELIVERED: 9/15 @ 10a (local)" at bounding box center [139, 68] width 46 height 4
click at [252, 68] on div "lock Lineup Delivered DELIVERED: 9/15 @ 10a (local)" at bounding box center [253, 65] width 297 height 11
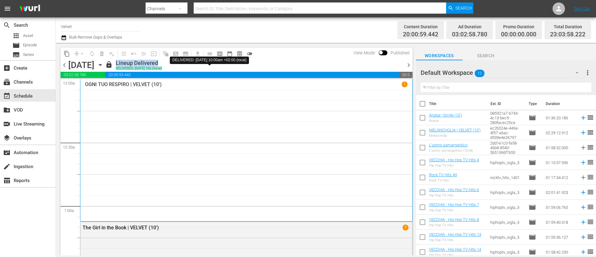
drag, startPoint x: 237, startPoint y: 68, endPoint x: 187, endPoint y: 67, distance: 50.0
click at [187, 67] on div "lock Lineup Delivered DELIVERED: 9/15 @ 10a (local)" at bounding box center [253, 65] width 297 height 11
click at [162, 64] on div "Lineup Delivered" at bounding box center [139, 63] width 46 height 7
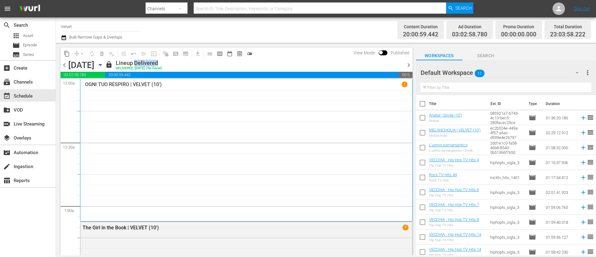
drag, startPoint x: 207, startPoint y: 63, endPoint x: 232, endPoint y: 61, distance: 25.5
click at [162, 61] on div "Lineup Delivered" at bounding box center [139, 63] width 46 height 7
drag, startPoint x: 234, startPoint y: 69, endPoint x: 219, endPoint y: 69, distance: 14.9
click at [162, 69] on div "DELIVERED: 9/15 @ 10a (local)" at bounding box center [139, 68] width 46 height 4
drag, startPoint x: 212, startPoint y: 69, endPoint x: 198, endPoint y: 68, distance: 14.6
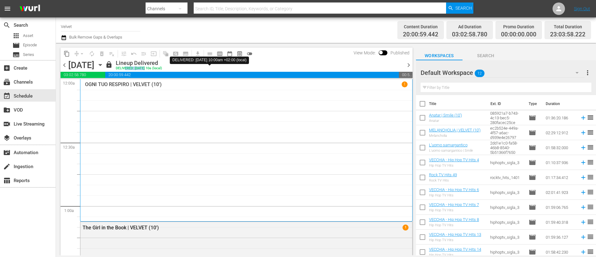
click at [162, 68] on div "DELIVERED: 9/15 @ 10a (local)" at bounding box center [139, 68] width 46 height 4
drag, startPoint x: 190, startPoint y: 67, endPoint x: 204, endPoint y: 66, distance: 13.7
click at [162, 66] on div "DELIVERED: 9/15 @ 10a (local)" at bounding box center [139, 68] width 46 height 4
drag, startPoint x: 235, startPoint y: 67, endPoint x: 189, endPoint y: 67, distance: 45.9
click at [162, 67] on div "DELIVERED: 9/15 @ 10a (local)" at bounding box center [139, 68] width 46 height 4
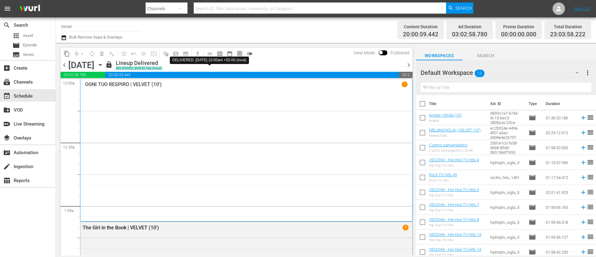
click at [162, 68] on div "DELIVERED: 9/15 @ 10a (local)" at bounding box center [139, 68] width 46 height 4
drag, startPoint x: 216, startPoint y: 67, endPoint x: 222, endPoint y: 67, distance: 6.8
click at [162, 67] on div "DELIVERED: 9/15 @ 10a (local)" at bounding box center [139, 68] width 46 height 4
click at [408, 65] on span "chevron_right" at bounding box center [409, 65] width 8 height 8
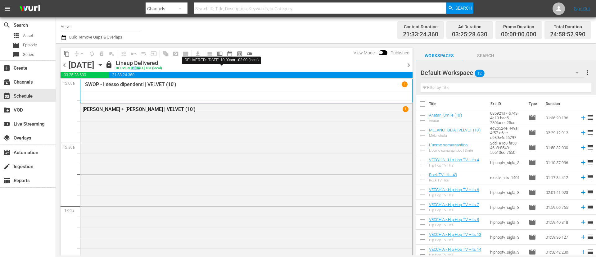
drag, startPoint x: 216, startPoint y: 69, endPoint x: 226, endPoint y: 68, distance: 9.9
click at [162, 68] on div "DELIVERED: 9/16 @ 10a (local)" at bounding box center [139, 68] width 46 height 4
drag, startPoint x: 222, startPoint y: 69, endPoint x: 230, endPoint y: 68, distance: 8.1
click at [162, 68] on div "DELIVERED: 9/16 @ 10a (local)" at bounding box center [139, 68] width 46 height 4
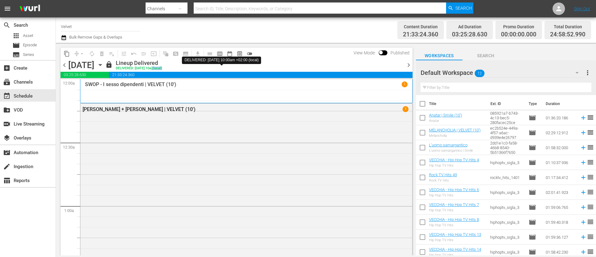
drag, startPoint x: 236, startPoint y: 68, endPoint x: 247, endPoint y: 68, distance: 11.2
click at [162, 68] on div "DELIVERED: 9/16 @ 10a (local)" at bounding box center [139, 68] width 46 height 4
click at [253, 67] on div "lock Lineup Delivered DELIVERED: 9/16 @ 10a (local)" at bounding box center [253, 65] width 297 height 11
click at [408, 63] on span "chevron_right" at bounding box center [409, 65] width 8 height 8
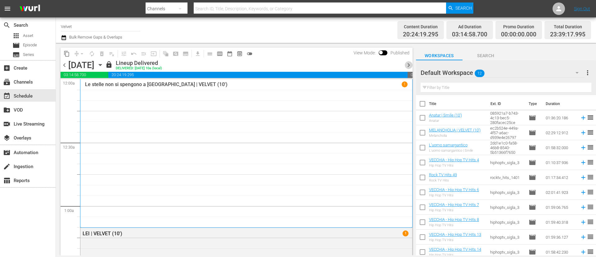
click at [409, 68] on span "chevron_right" at bounding box center [409, 65] width 8 height 8
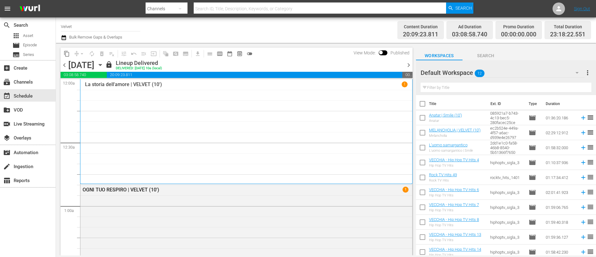
click at [410, 66] on span "chevron_right" at bounding box center [409, 65] width 8 height 8
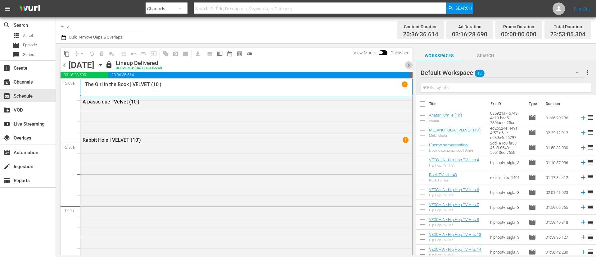
click at [408, 67] on span "chevron_right" at bounding box center [409, 65] width 8 height 8
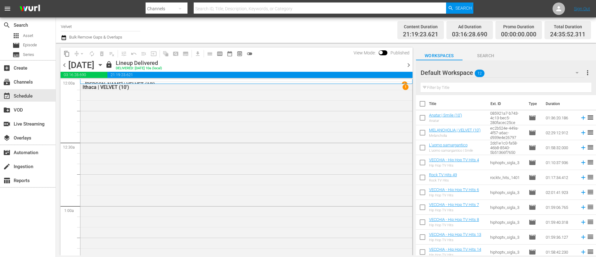
click at [409, 67] on span "chevron_right" at bounding box center [409, 65] width 8 height 8
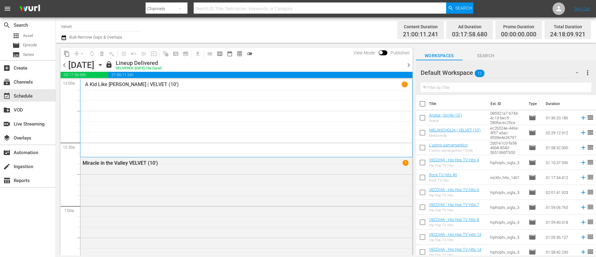
click at [409, 67] on span "chevron_right" at bounding box center [409, 65] width 8 height 8
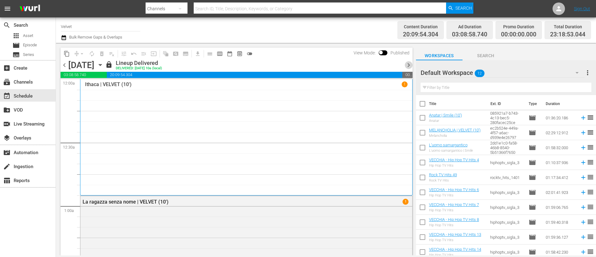
click at [409, 67] on span "chevron_right" at bounding box center [409, 65] width 8 height 8
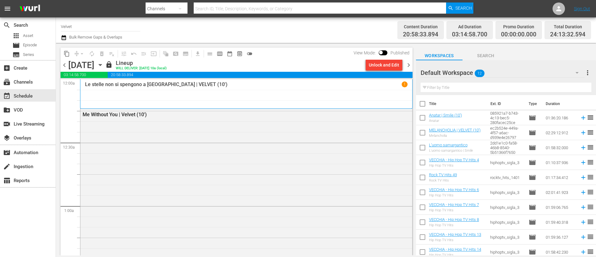
click at [409, 67] on span "chevron_right" at bounding box center [409, 65] width 8 height 8
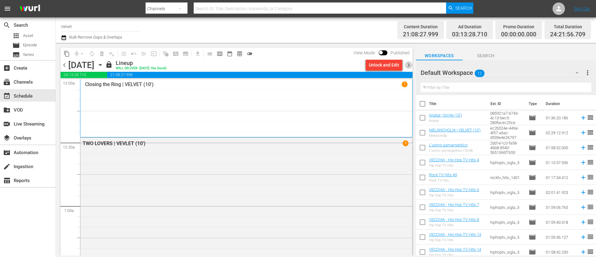
click at [408, 64] on span "chevron_right" at bounding box center [409, 65] width 8 height 8
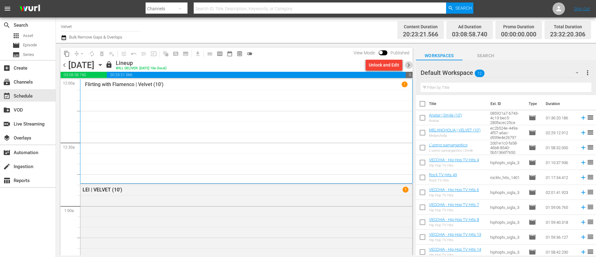
click at [408, 65] on span "chevron_right" at bounding box center [409, 65] width 8 height 8
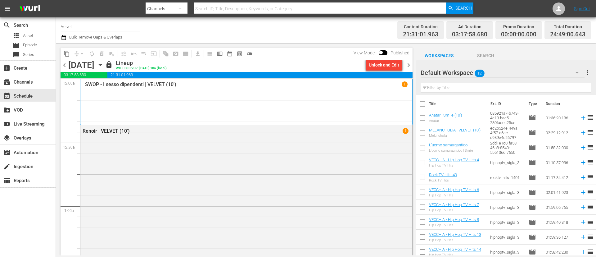
click at [410, 66] on span "chevron_right" at bounding box center [409, 65] width 8 height 8
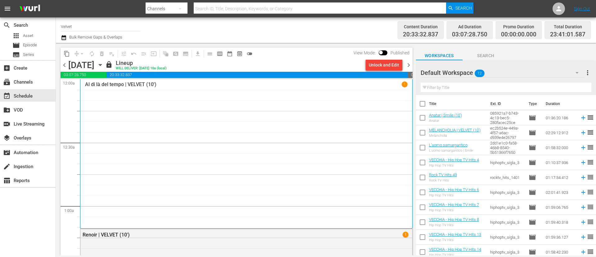
click at [409, 64] on span "chevron_right" at bounding box center [409, 65] width 8 height 8
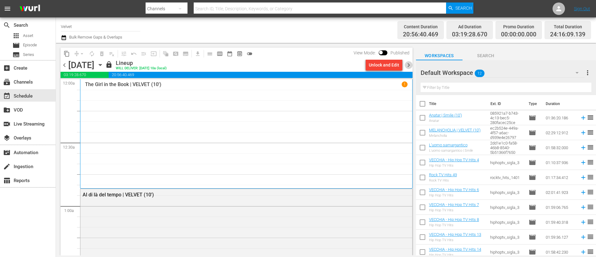
click at [407, 65] on span "chevron_right" at bounding box center [409, 65] width 8 height 8
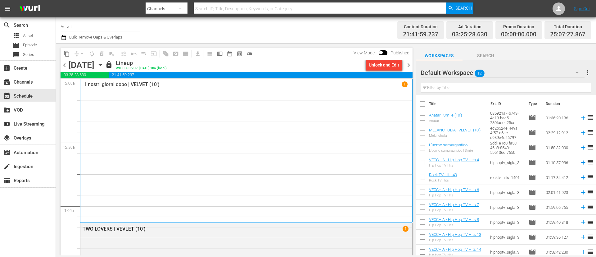
click at [407, 65] on span "chevron_right" at bounding box center [409, 65] width 8 height 8
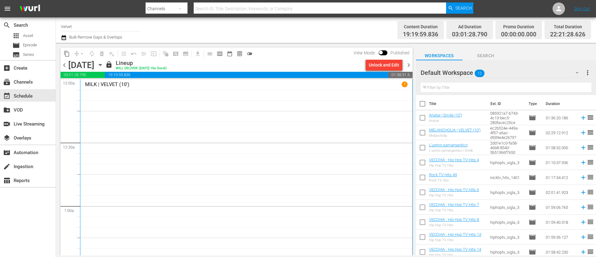
click at [407, 65] on span "chevron_right" at bounding box center [409, 65] width 8 height 8
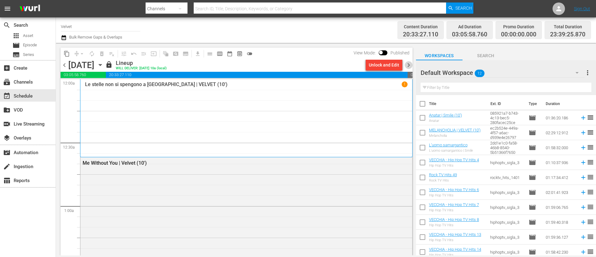
click at [407, 65] on span "chevron_right" at bounding box center [409, 65] width 8 height 8
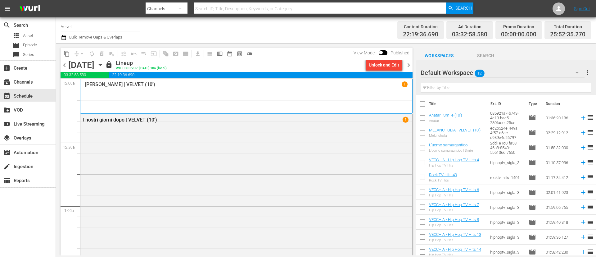
click at [407, 64] on span "chevron_right" at bounding box center [409, 65] width 8 height 8
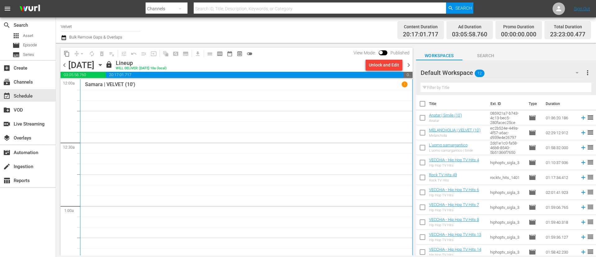
click at [408, 68] on span "chevron_right" at bounding box center [409, 65] width 8 height 8
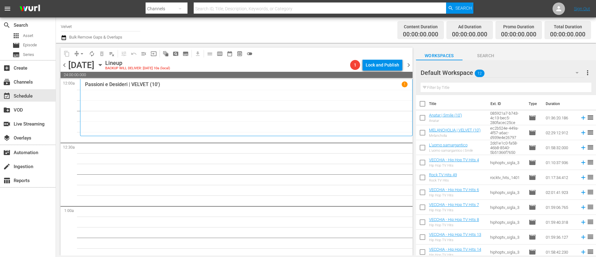
click at [63, 68] on span "chevron_left" at bounding box center [64, 65] width 8 height 8
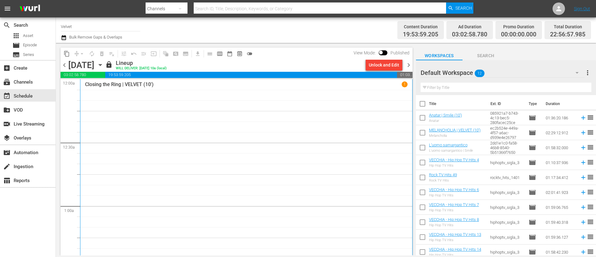
click at [63, 69] on span "chevron_left" at bounding box center [64, 65] width 8 height 8
click at [66, 66] on span "chevron_left" at bounding box center [64, 65] width 8 height 8
click at [65, 64] on span "chevron_left" at bounding box center [64, 65] width 8 height 8
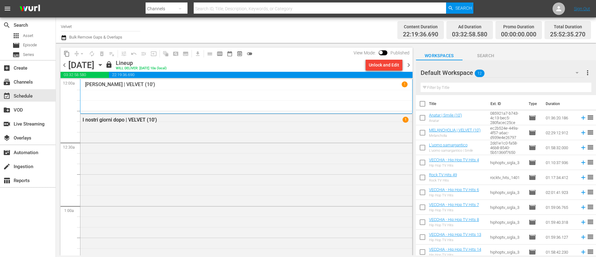
click at [62, 64] on span "chevron_left" at bounding box center [64, 65] width 8 height 8
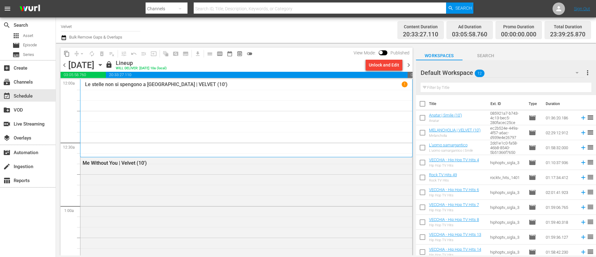
click at [66, 67] on span "chevron_left" at bounding box center [64, 65] width 8 height 8
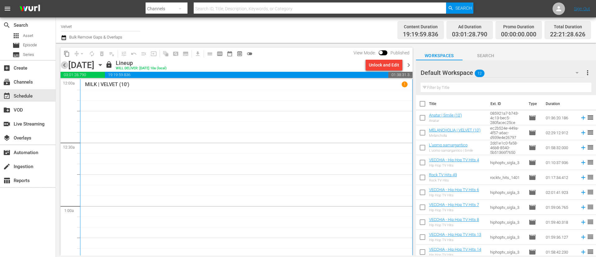
click at [65, 69] on span "chevron_left" at bounding box center [64, 65] width 8 height 8
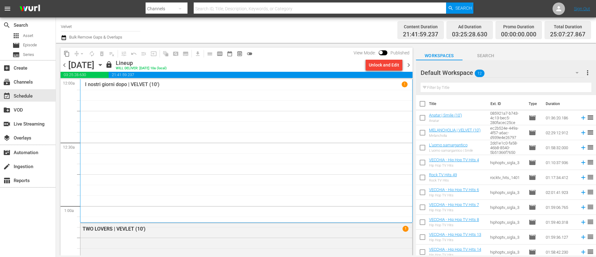
click at [63, 66] on span "chevron_left" at bounding box center [64, 65] width 8 height 8
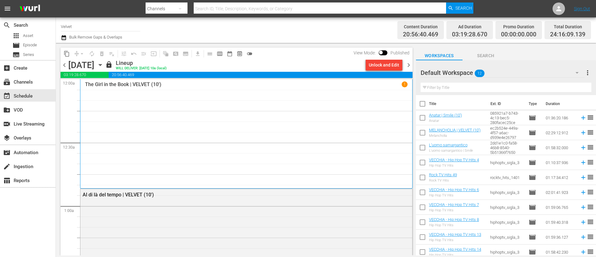
click at [67, 68] on span "chevron_left" at bounding box center [64, 65] width 8 height 8
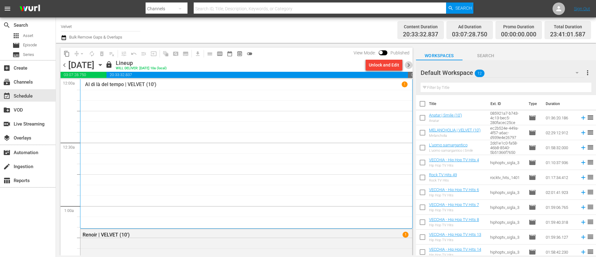
click at [411, 63] on span "chevron_right" at bounding box center [409, 65] width 8 height 8
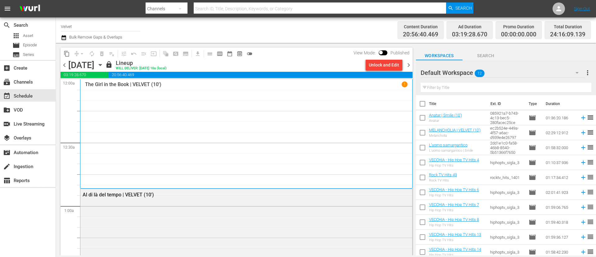
click at [409, 64] on span "chevron_right" at bounding box center [409, 65] width 8 height 8
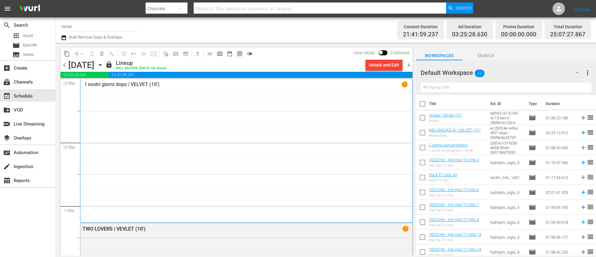
click at [409, 64] on span "chevron_right" at bounding box center [409, 65] width 8 height 8
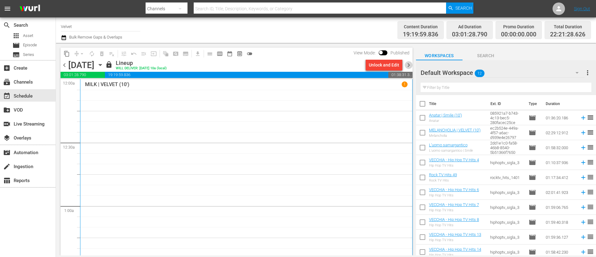
click at [409, 64] on span "chevron_right" at bounding box center [409, 65] width 8 height 8
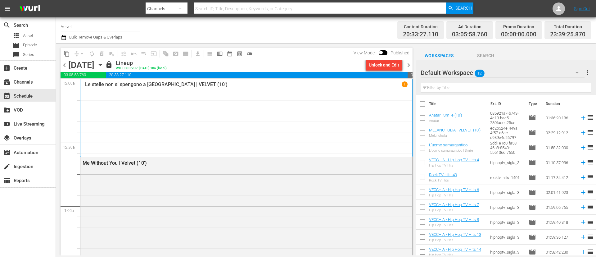
click at [410, 64] on span "chevron_right" at bounding box center [409, 65] width 8 height 8
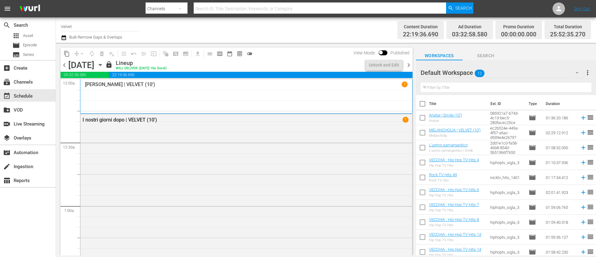
click at [410, 64] on span "chevron_right" at bounding box center [409, 65] width 8 height 8
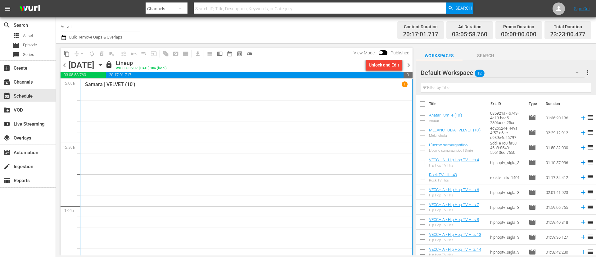
click at [408, 64] on span "chevron_right" at bounding box center [409, 65] width 8 height 8
click at [407, 66] on span "chevron_right" at bounding box center [409, 65] width 8 height 8
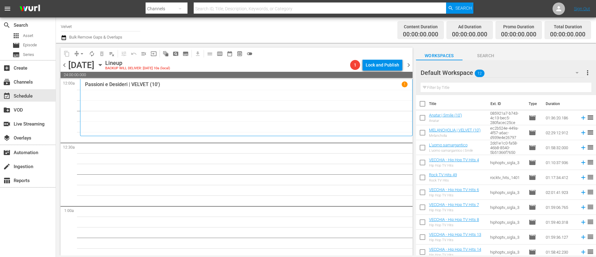
click at [68, 64] on span "chevron_left" at bounding box center [64, 65] width 8 height 8
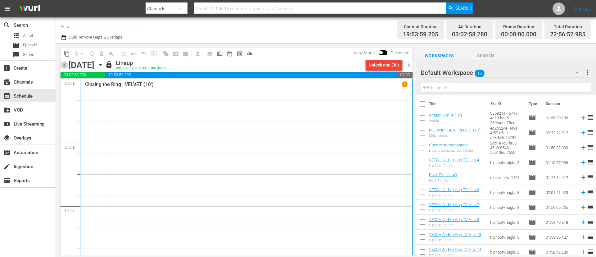
click at [66, 64] on span "chevron_left" at bounding box center [64, 65] width 8 height 8
click at [311, 31] on div "Channel Title Velvet Bulk Remove Gaps & Overlaps" at bounding box center [205, 30] width 289 height 22
click at [407, 62] on span "chevron_right" at bounding box center [409, 65] width 8 height 8
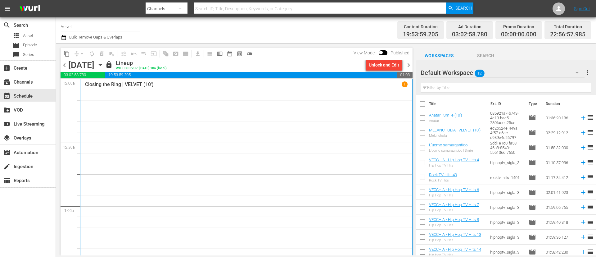
click at [407, 62] on span "chevron_right" at bounding box center [409, 65] width 8 height 8
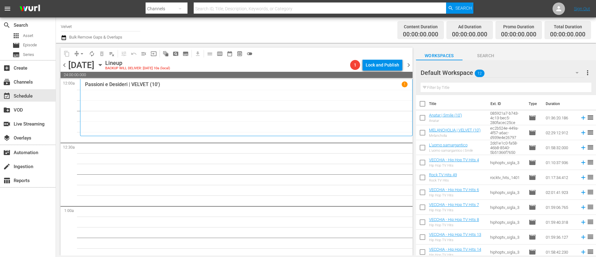
click at [63, 66] on span "chevron_left" at bounding box center [64, 65] width 8 height 8
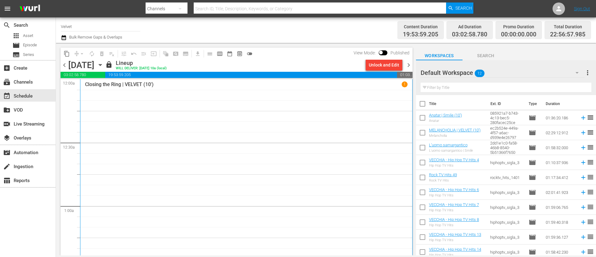
click at [63, 66] on span "chevron_left" at bounding box center [64, 65] width 8 height 8
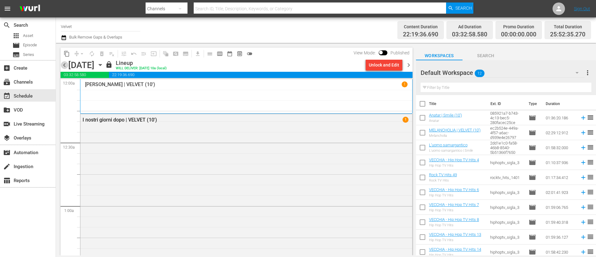
click at [64, 65] on span "chevron_left" at bounding box center [64, 65] width 8 height 8
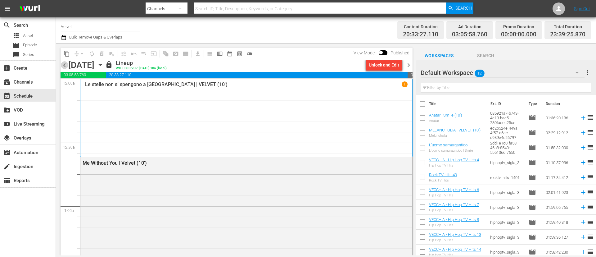
click at [64, 65] on span "chevron_left" at bounding box center [64, 65] width 8 height 8
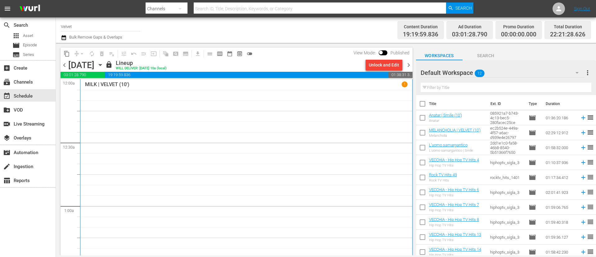
click at [64, 65] on span "chevron_left" at bounding box center [64, 65] width 8 height 8
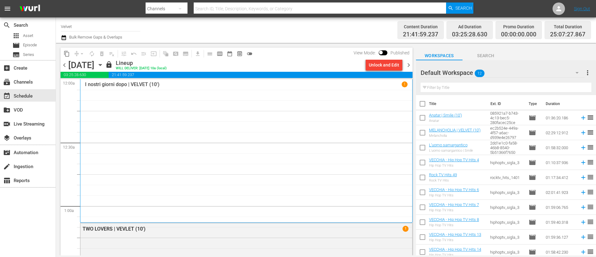
click at [64, 65] on span "chevron_left" at bounding box center [64, 65] width 8 height 8
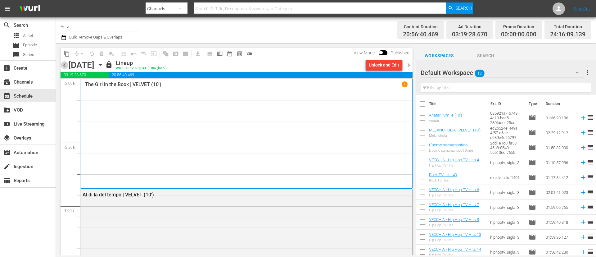
click at [64, 65] on span "chevron_left" at bounding box center [64, 65] width 8 height 8
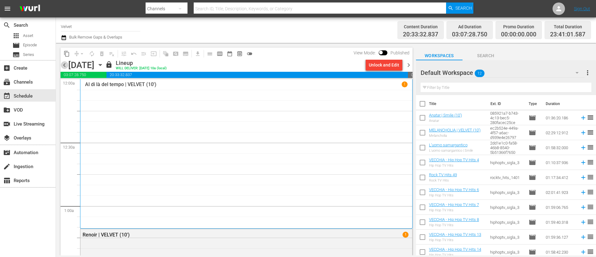
click at [64, 65] on span "chevron_left" at bounding box center [64, 65] width 8 height 8
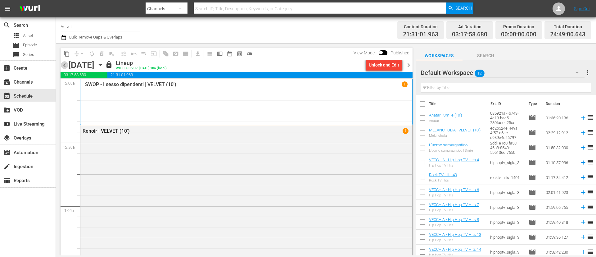
click at [64, 65] on span "chevron_left" at bounding box center [64, 65] width 8 height 8
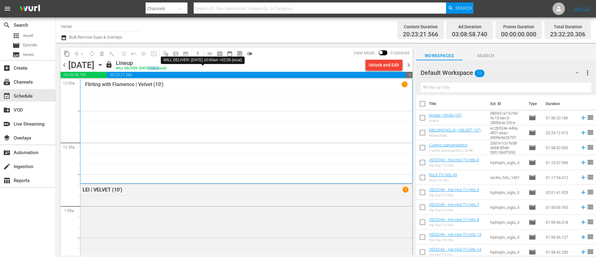
drag, startPoint x: 223, startPoint y: 68, endPoint x: 210, endPoint y: 69, distance: 12.7
click at [167, 69] on div "WILL DELIVER: 9/25 @ 10a (local)" at bounding box center [141, 68] width 51 height 4
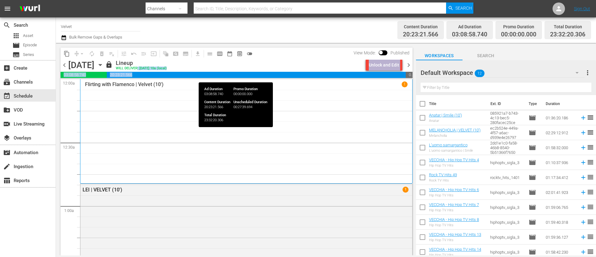
drag, startPoint x: 201, startPoint y: 70, endPoint x: 179, endPoint y: 72, distance: 22.1
click at [179, 72] on div "content_copy compress arrow_drop_down autorenew_outlined delete_forever_outline…" at bounding box center [236, 151] width 352 height 208
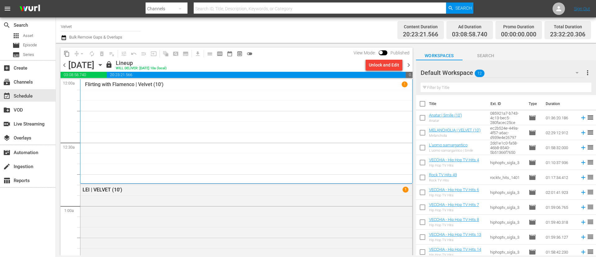
click at [167, 69] on div "WILL DELIVER: 9/25 @ 10a (local)" at bounding box center [141, 68] width 51 height 4
drag, startPoint x: 184, startPoint y: 69, endPoint x: 207, endPoint y: 66, distance: 22.8
click at [167, 66] on div "WILL DELIVER: 9/25 @ 10a (local)" at bounding box center [141, 68] width 51 height 4
drag, startPoint x: 212, startPoint y: 66, endPoint x: 224, endPoint y: 66, distance: 11.8
click at [167, 66] on div "WILL DELIVER: 9/25 @ 10a (local)" at bounding box center [141, 68] width 51 height 4
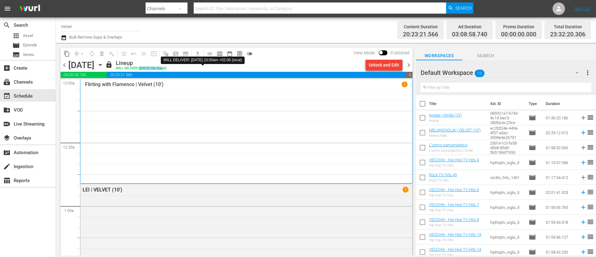
drag, startPoint x: 227, startPoint y: 69, endPoint x: 201, endPoint y: 70, distance: 25.8
click at [201, 70] on div "chevron_left Friday, September 26th September 26th lock Lineup WILL DELIVER: 9/…" at bounding box center [236, 66] width 352 height 12
drag, startPoint x: 199, startPoint y: 69, endPoint x: 181, endPoint y: 69, distance: 17.7
click at [167, 69] on div "WILL DELIVER: 9/25 @ 10a (local)" at bounding box center [141, 68] width 51 height 4
drag, startPoint x: 203, startPoint y: 67, endPoint x: 214, endPoint y: 66, distance: 11.8
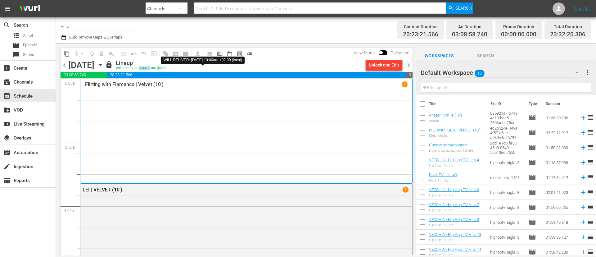
click at [167, 66] on div "WILL DELIVER: 9/25 @ 10a (local)" at bounding box center [141, 68] width 51 height 4
click at [67, 67] on span "chevron_left" at bounding box center [64, 65] width 8 height 8
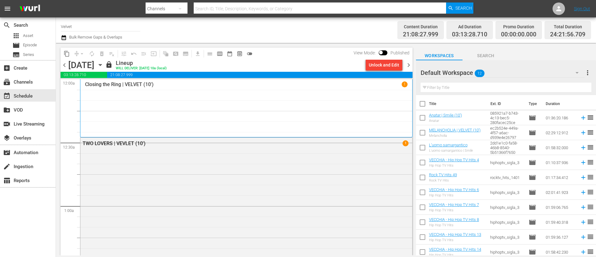
click at [67, 67] on span "chevron_left" at bounding box center [64, 65] width 8 height 8
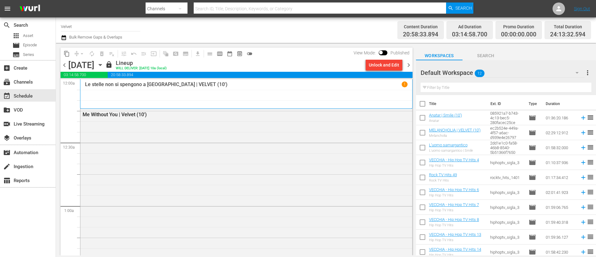
click at [64, 65] on span "chevron_left" at bounding box center [64, 65] width 8 height 8
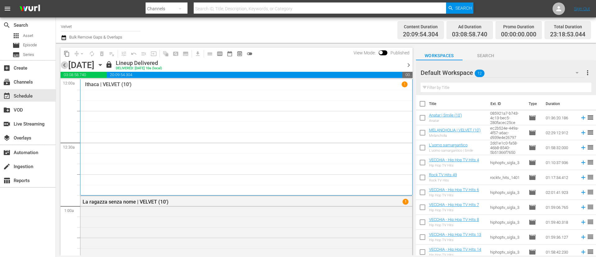
click at [64, 65] on span "chevron_left" at bounding box center [64, 65] width 8 height 8
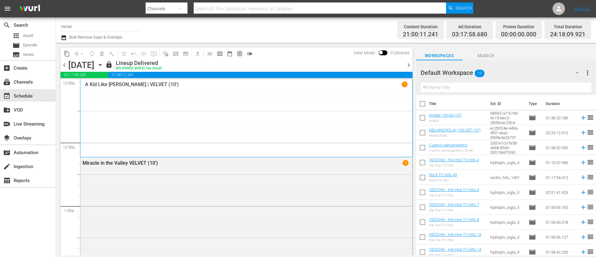
click at [64, 65] on span "chevron_left" at bounding box center [64, 65] width 8 height 8
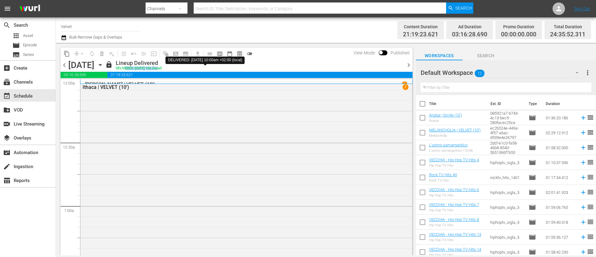
drag, startPoint x: 227, startPoint y: 70, endPoint x: 193, endPoint y: 70, distance: 34.4
click at [162, 70] on div "DELIVERED: 9/20 @ 10a (local)" at bounding box center [139, 68] width 46 height 4
click at [64, 67] on span "chevron_left" at bounding box center [64, 65] width 8 height 8
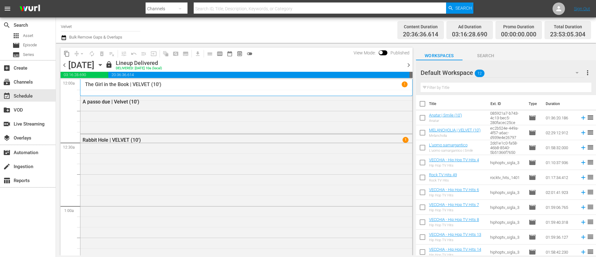
click at [62, 64] on span "chevron_left" at bounding box center [64, 65] width 8 height 8
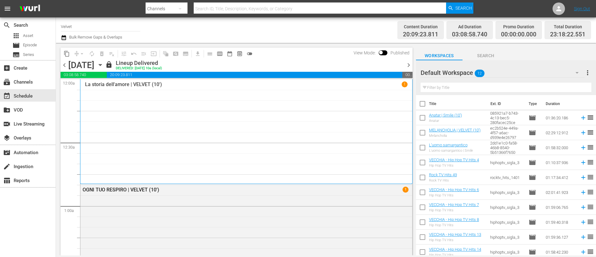
click at [64, 64] on span "chevron_left" at bounding box center [64, 65] width 8 height 8
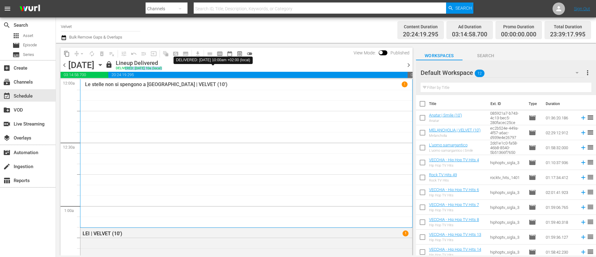
drag, startPoint x: 239, startPoint y: 69, endPoint x: 200, endPoint y: 69, distance: 39.1
click at [200, 69] on div "lock Lineup Delivered DELIVERED: 9/17 @ 10a (local)" at bounding box center [253, 65] width 297 height 11
drag, startPoint x: 199, startPoint y: 69, endPoint x: 179, endPoint y: 69, distance: 20.8
click at [179, 69] on div "chevron_left Thursday, September 18th September 18th lock Lineup Delivered DELI…" at bounding box center [236, 66] width 352 height 12
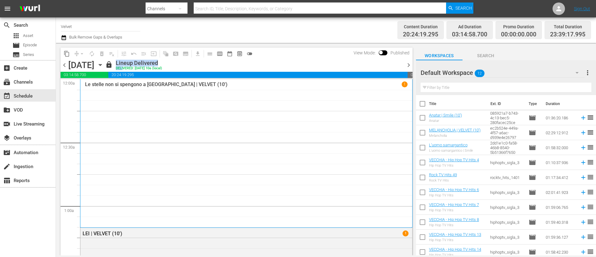
click at [162, 65] on div "Lineup Delivered" at bounding box center [139, 63] width 46 height 7
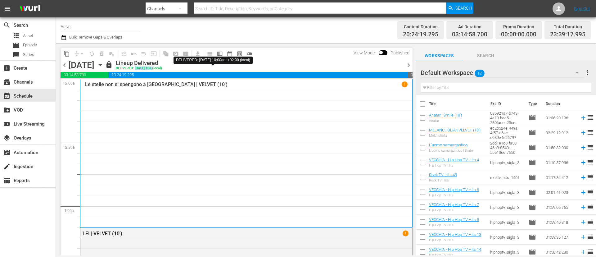
drag, startPoint x: 211, startPoint y: 66, endPoint x: 229, endPoint y: 66, distance: 18.0
click at [162, 66] on div "DELIVERED: 9/17 @ 10a (local)" at bounding box center [139, 68] width 46 height 4
drag, startPoint x: 234, startPoint y: 67, endPoint x: 242, endPoint y: 67, distance: 8.1
click at [242, 67] on div "lock Lineup Delivered DELIVERED: 9/17 @ 10a (local)" at bounding box center [253, 65] width 297 height 11
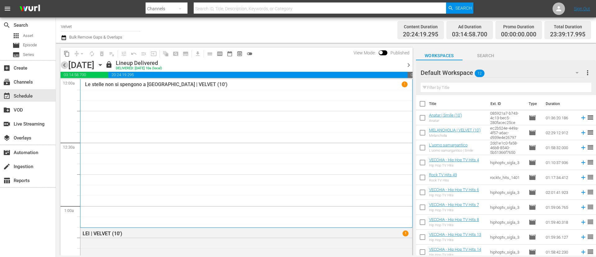
click at [64, 67] on span "chevron_left" at bounding box center [64, 65] width 8 height 8
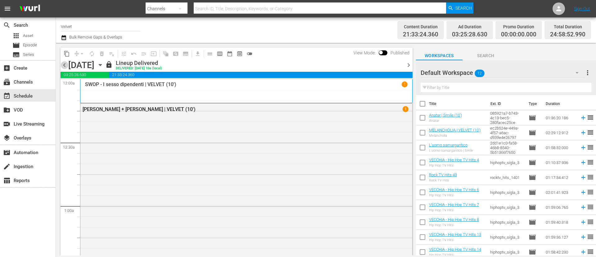
click at [64, 67] on span "chevron_left" at bounding box center [64, 65] width 8 height 8
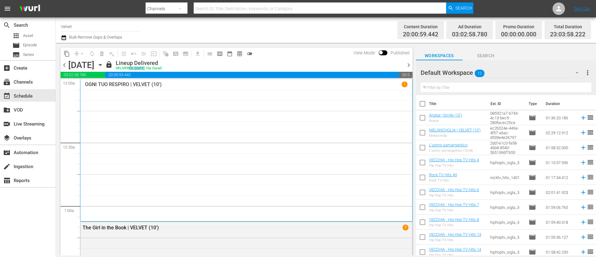
drag, startPoint x: 202, startPoint y: 66, endPoint x: 217, endPoint y: 68, distance: 14.7
click at [162, 68] on div "DELIVERED: 9/15 @ 10a (local)" at bounding box center [139, 68] width 46 height 4
drag, startPoint x: 225, startPoint y: 69, endPoint x: 238, endPoint y: 67, distance: 13.4
click at [238, 67] on div "lock Lineup Delivered DELIVERED: 9/15 @ 10a (local)" at bounding box center [253, 65] width 297 height 11
drag, startPoint x: 224, startPoint y: 67, endPoint x: 216, endPoint y: 67, distance: 7.8
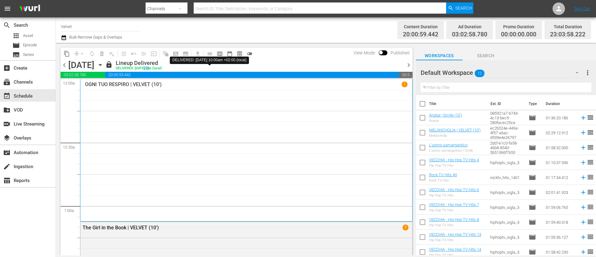
click at [162, 67] on div "DELIVERED: 9/15 @ 10a (local)" at bounding box center [139, 68] width 46 height 4
drag, startPoint x: 211, startPoint y: 67, endPoint x: 198, endPoint y: 67, distance: 12.7
click at [162, 67] on div "DELIVERED: 9/15 @ 10a (local)" at bounding box center [139, 68] width 46 height 4
drag, startPoint x: 222, startPoint y: 69, endPoint x: 212, endPoint y: 69, distance: 10.2
click at [162, 69] on div "DELIVERED: 9/15 @ 10a (local)" at bounding box center [139, 68] width 46 height 4
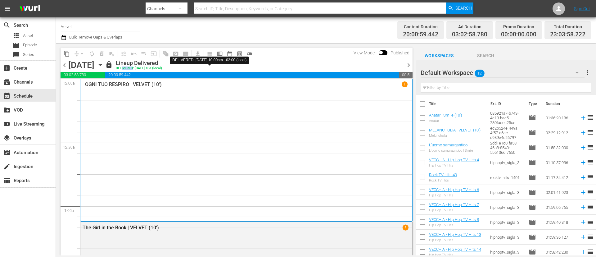
drag, startPoint x: 205, startPoint y: 69, endPoint x: 193, endPoint y: 69, distance: 11.8
click at [162, 69] on div "DELIVERED: 9/15 @ 10a (local)" at bounding box center [139, 68] width 46 height 4
click at [64, 65] on span "chevron_left" at bounding box center [64, 65] width 8 height 8
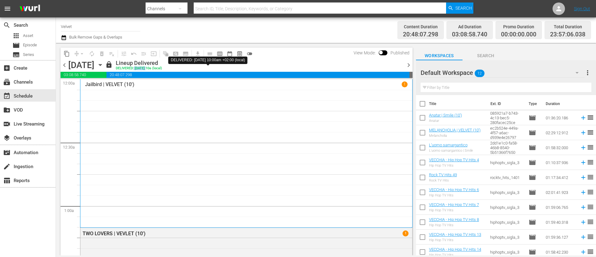
drag, startPoint x: 205, startPoint y: 67, endPoint x: 218, endPoint y: 67, distance: 13.0
click at [162, 67] on div "DELIVERED: 9/14 @ 10a (local)" at bounding box center [139, 68] width 46 height 4
drag, startPoint x: 223, startPoint y: 67, endPoint x: 260, endPoint y: 66, distance: 36.9
click at [260, 66] on div "lock Lineup Delivered DELIVERED: 9/14 @ 10a (local)" at bounding box center [253, 65] width 297 height 11
click at [67, 63] on span "chevron_left" at bounding box center [64, 65] width 8 height 8
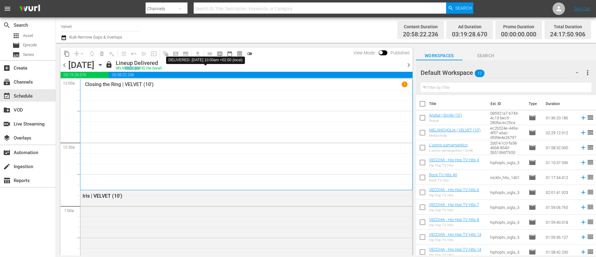
drag, startPoint x: 194, startPoint y: 67, endPoint x: 209, endPoint y: 68, distance: 14.9
click at [162, 67] on div "DELIVERED: 9/13 @ 10a (local)" at bounding box center [139, 68] width 46 height 4
click at [64, 66] on span "chevron_left" at bounding box center [64, 65] width 8 height 8
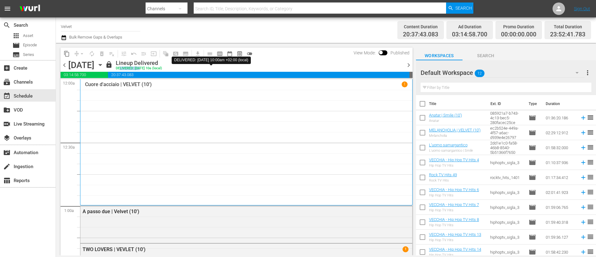
drag, startPoint x: 194, startPoint y: 68, endPoint x: 222, endPoint y: 67, distance: 28.5
click at [162, 67] on div "DELIVERED: 9/12 @ 10a (local)" at bounding box center [139, 68] width 46 height 4
drag, startPoint x: 190, startPoint y: 66, endPoint x: 194, endPoint y: 66, distance: 4.0
click at [162, 66] on div "lock Lineup Delivered DELIVERED: 9/12 @ 10a (local)" at bounding box center [133, 65] width 57 height 11
click at [162, 67] on div "DELIVERED: 9/12 @ 10a (local)" at bounding box center [139, 68] width 46 height 4
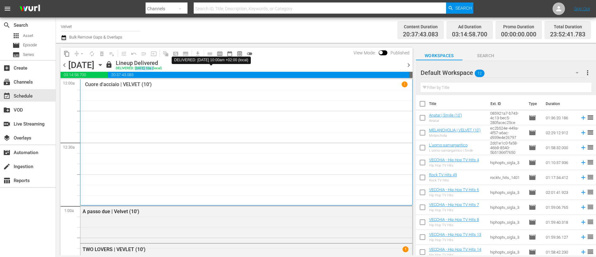
drag, startPoint x: 211, startPoint y: 67, endPoint x: 229, endPoint y: 67, distance: 17.4
click at [162, 67] on div "DELIVERED: 9/12 @ 10a (local)" at bounding box center [139, 68] width 46 height 4
drag, startPoint x: 203, startPoint y: 62, endPoint x: 237, endPoint y: 69, distance: 34.4
click at [162, 69] on div "Lineup Delivered DELIVERED: 9/12 @ 10a (local)" at bounding box center [139, 65] width 46 height 11
drag, startPoint x: 192, startPoint y: 63, endPoint x: 208, endPoint y: 63, distance: 16.8
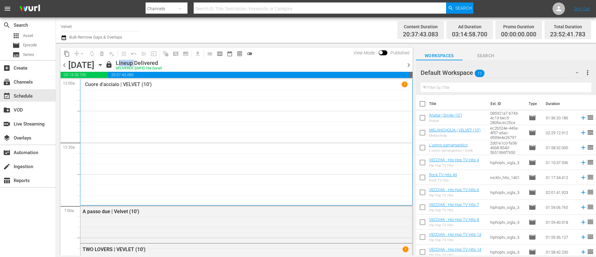
click at [162, 63] on div "Lineup Delivered" at bounding box center [139, 63] width 46 height 7
drag, startPoint x: 217, startPoint y: 68, endPoint x: 229, endPoint y: 68, distance: 11.5
click at [162, 68] on div "DELIVERED: 9/12 @ 10a (local)" at bounding box center [139, 68] width 46 height 4
drag, startPoint x: 237, startPoint y: 68, endPoint x: 244, endPoint y: 68, distance: 6.5
click at [244, 68] on div "lock Lineup Delivered DELIVERED: 9/12 @ 10a (local)" at bounding box center [253, 65] width 297 height 11
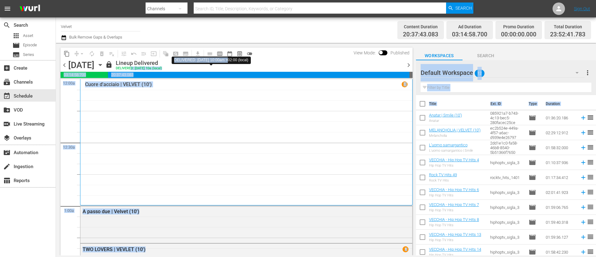
drag, startPoint x: 205, startPoint y: 66, endPoint x: 226, endPoint y: 65, distance: 20.5
click at [226, 65] on body "menu Search By Channels Search ID, Title, Description, Keywords, or Category Se…" at bounding box center [298, 128] width 596 height 257
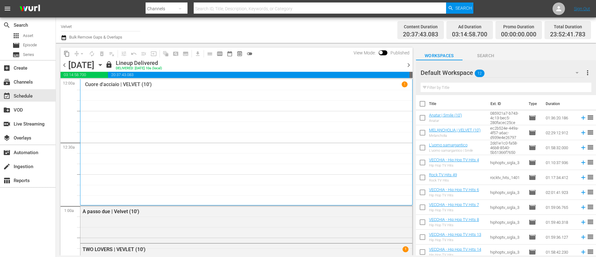
click at [162, 63] on div "Lineup Delivered" at bounding box center [139, 63] width 46 height 7
click at [113, 62] on span "lock" at bounding box center [108, 64] width 7 height 7
click at [162, 60] on div "Lineup Delivered" at bounding box center [139, 63] width 46 height 7
click at [65, 63] on span "chevron_left" at bounding box center [64, 65] width 8 height 8
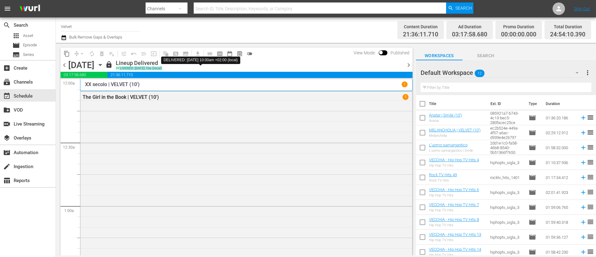
drag, startPoint x: 182, startPoint y: 66, endPoint x: 231, endPoint y: 67, distance: 48.7
click at [231, 67] on div "lock Lineup Delivered DELIVERED: 9/11 @ 10a (local)" at bounding box center [253, 65] width 297 height 11
click at [64, 63] on span "chevron_left" at bounding box center [64, 65] width 8 height 8
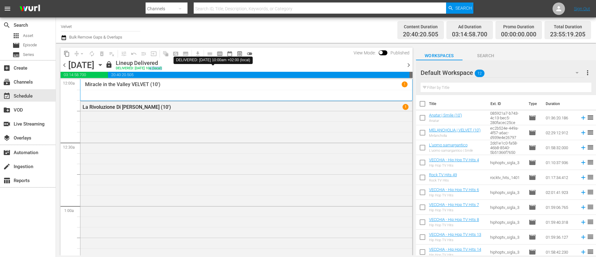
drag, startPoint x: 227, startPoint y: 69, endPoint x: 239, endPoint y: 68, distance: 11.8
click at [239, 68] on div "lock Lineup Delivered DELIVERED: 9/10 @ 10a (local)" at bounding box center [253, 65] width 297 height 11
click at [64, 63] on span "chevron_left" at bounding box center [64, 65] width 8 height 8
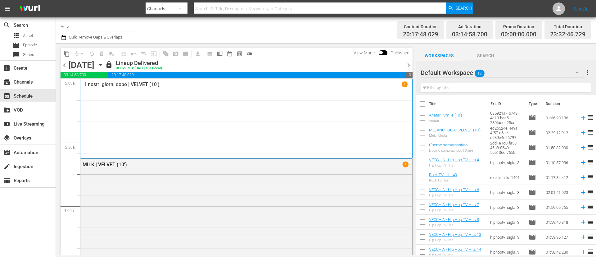
click at [64, 67] on span "chevron_left" at bounding box center [64, 65] width 8 height 8
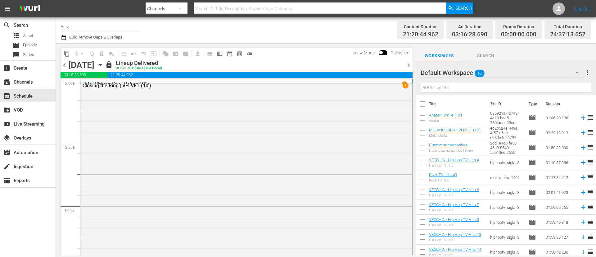
click at [64, 65] on span "chevron_left" at bounding box center [64, 65] width 8 height 8
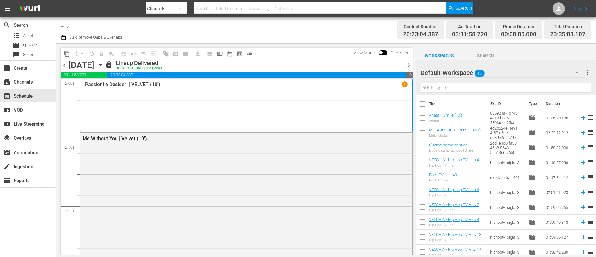
click at [64, 64] on span "chevron_left" at bounding box center [64, 65] width 8 height 8
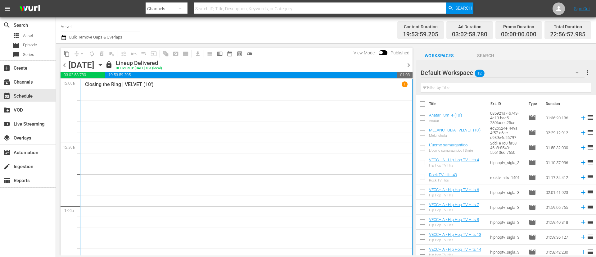
click at [64, 64] on span "chevron_left" at bounding box center [64, 65] width 8 height 8
click at [67, 63] on span "chevron_left" at bounding box center [64, 65] width 8 height 8
click at [63, 65] on span "chevron_left" at bounding box center [64, 65] width 8 height 8
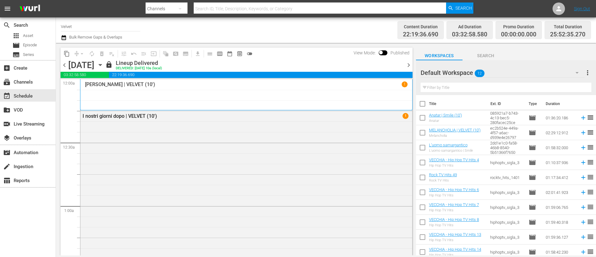
click at [66, 64] on span "chevron_left" at bounding box center [64, 65] width 8 height 8
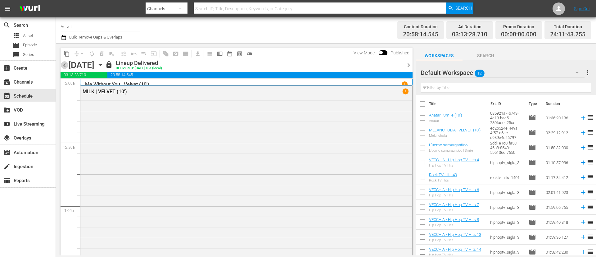
click at [65, 64] on span "chevron_left" at bounding box center [64, 65] width 8 height 8
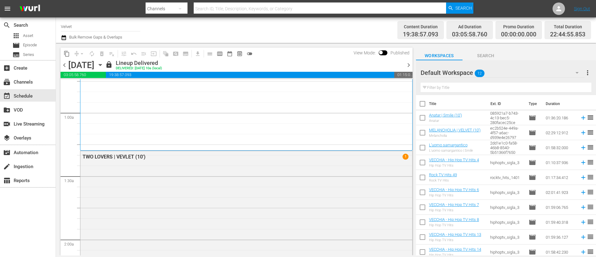
scroll to position [186, 0]
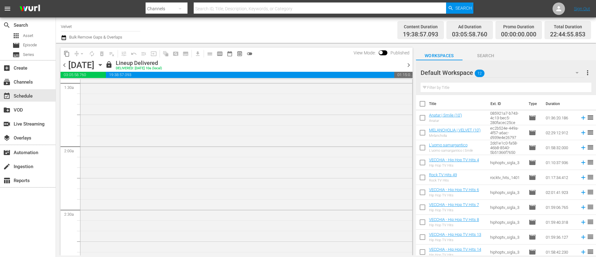
click at [68, 67] on span "chevron_left" at bounding box center [64, 65] width 8 height 8
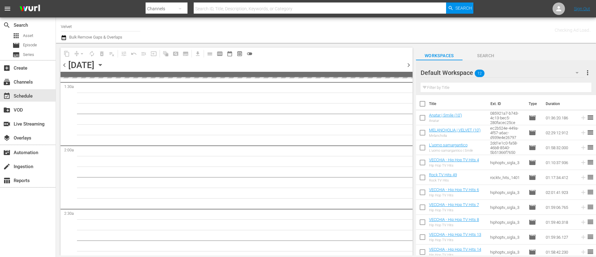
scroll to position [197, 0]
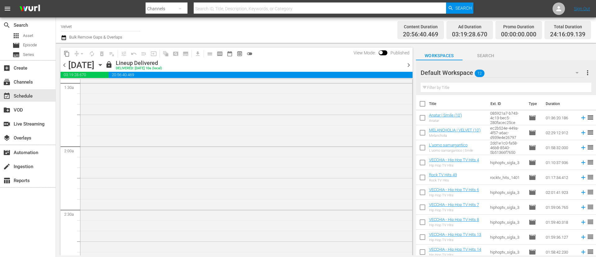
click at [62, 64] on span "chevron_left" at bounding box center [64, 65] width 8 height 8
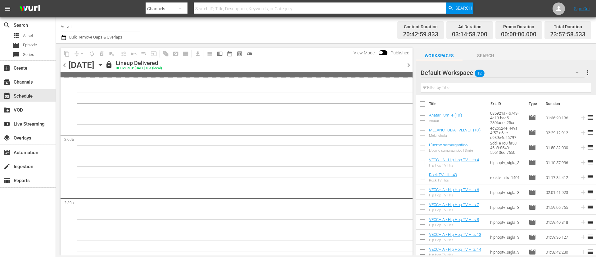
scroll to position [186, 0]
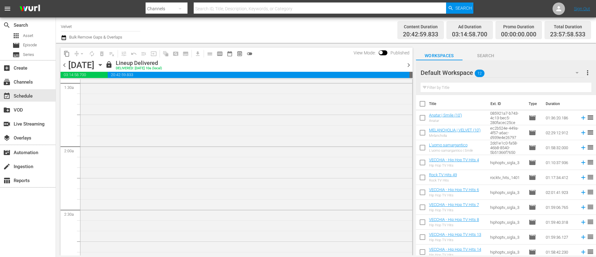
click at [63, 64] on span "chevron_left" at bounding box center [64, 65] width 8 height 8
click at [64, 66] on span "chevron_left" at bounding box center [64, 65] width 8 height 8
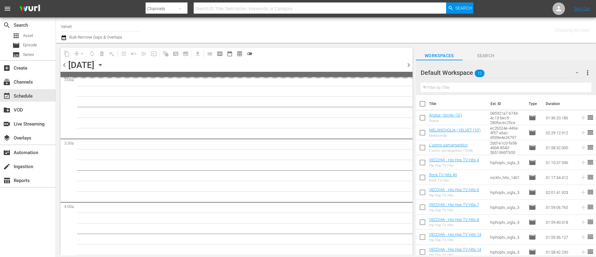
scroll to position [393, 0]
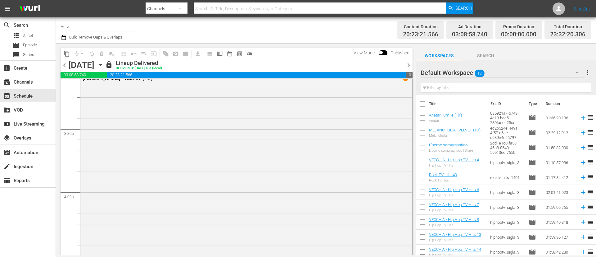
click at [65, 65] on span "chevron_left" at bounding box center [64, 65] width 8 height 8
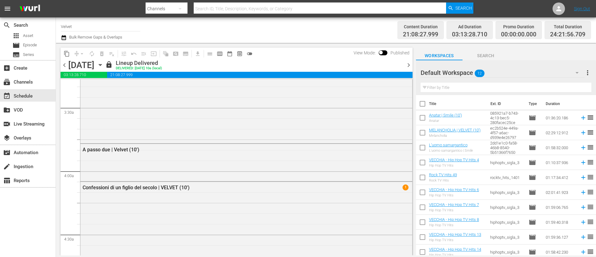
scroll to position [404, 0]
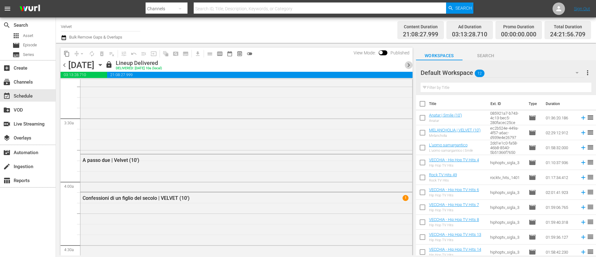
click at [405, 67] on span "chevron_right" at bounding box center [409, 65] width 8 height 8
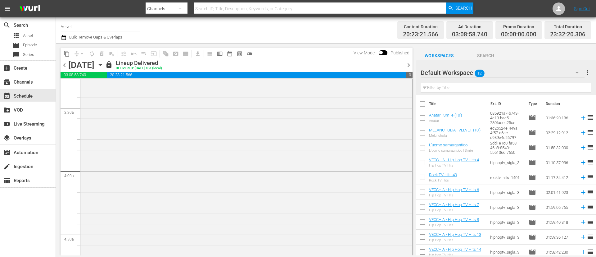
scroll to position [393, 0]
click at [406, 67] on span "chevron_right" at bounding box center [409, 65] width 8 height 8
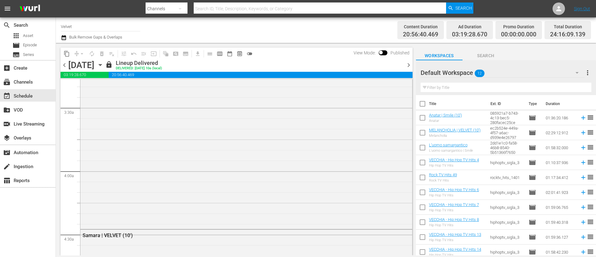
scroll to position [393, 0]
click at [409, 65] on span "chevron_right" at bounding box center [409, 65] width 8 height 8
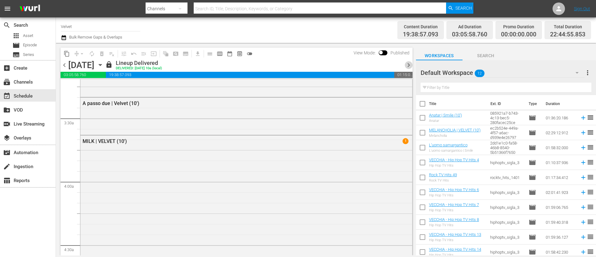
click at [409, 65] on span "chevron_right" at bounding box center [409, 65] width 8 height 8
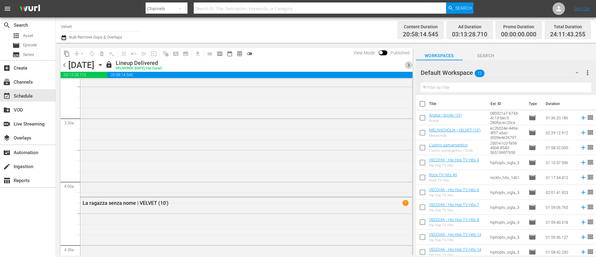
click at [409, 65] on span "chevron_right" at bounding box center [409, 65] width 8 height 8
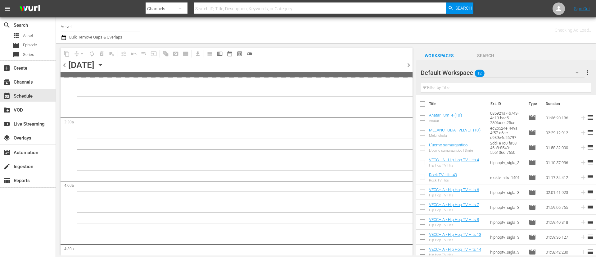
scroll to position [414, 0]
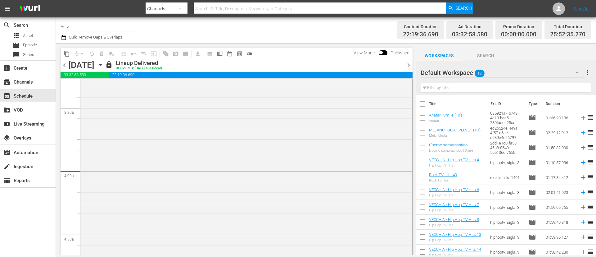
click at [407, 63] on span "chevron_right" at bounding box center [409, 65] width 8 height 8
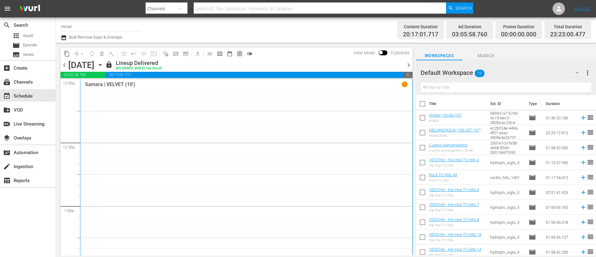
click at [281, 65] on div "lock Lineup Delivered DELIVERED: 9/4 @ 10a (local)" at bounding box center [253, 65] width 297 height 11
click at [409, 63] on span "chevron_right" at bounding box center [409, 65] width 8 height 8
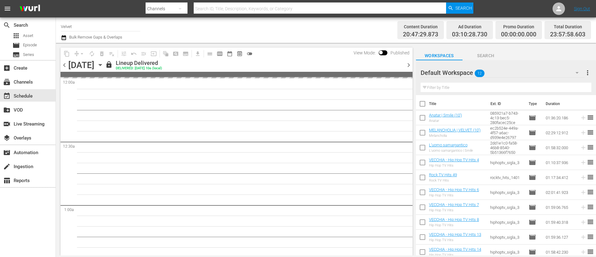
click at [409, 63] on span "chevron_right" at bounding box center [409, 65] width 8 height 8
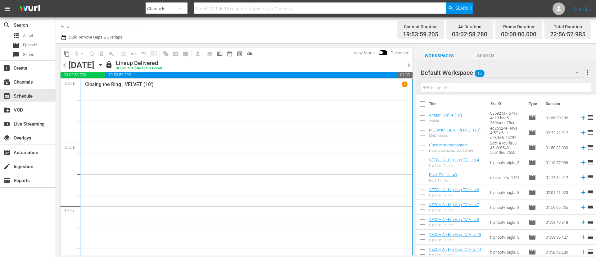
click at [409, 63] on span "chevron_right" at bounding box center [409, 65] width 8 height 8
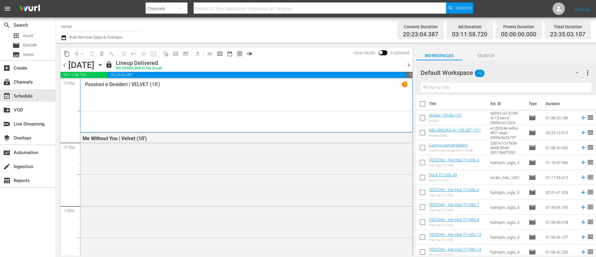
click at [409, 62] on span "chevron_right" at bounding box center [409, 65] width 8 height 8
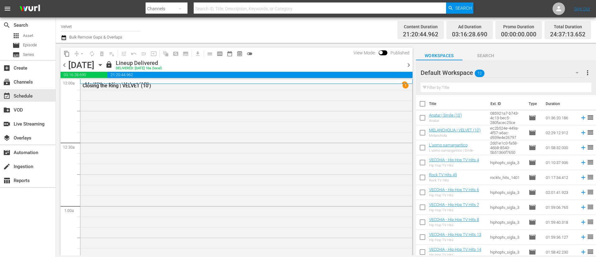
click at [350, 66] on div "lock Lineup Delivered DELIVERED: 9/8 @ 10a (local)" at bounding box center [253, 65] width 297 height 11
click at [411, 63] on span "chevron_right" at bounding box center [409, 65] width 8 height 8
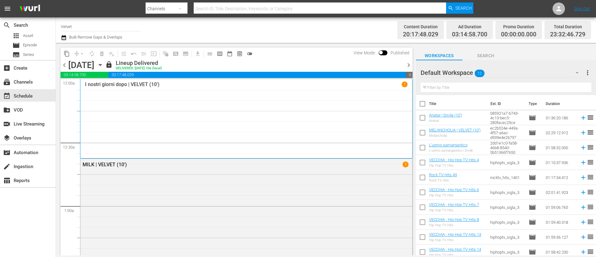
click at [409, 66] on span "chevron_right" at bounding box center [409, 65] width 8 height 8
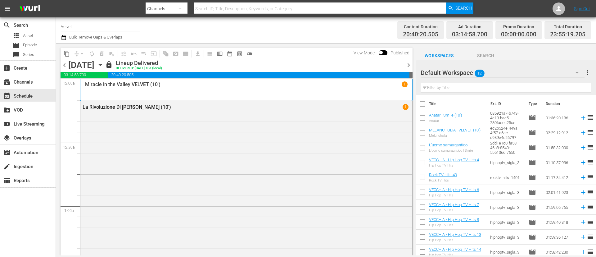
click at [408, 65] on span "chevron_right" at bounding box center [409, 65] width 8 height 8
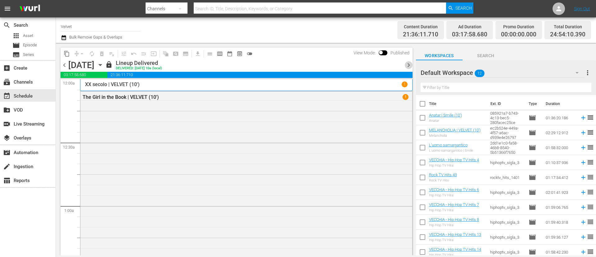
click at [407, 65] on span "chevron_right" at bounding box center [409, 65] width 8 height 8
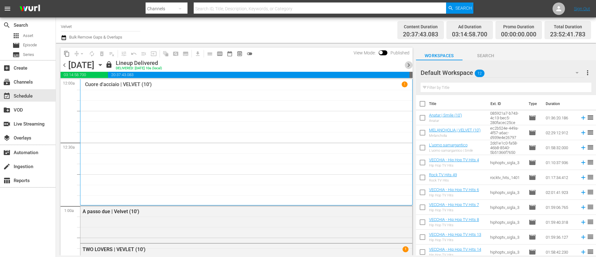
click at [407, 64] on span "chevron_right" at bounding box center [409, 65] width 8 height 8
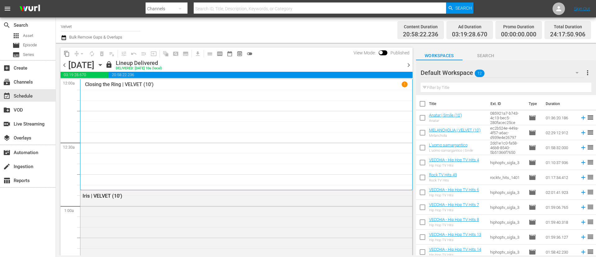
click at [408, 64] on span "chevron_right" at bounding box center [409, 65] width 8 height 8
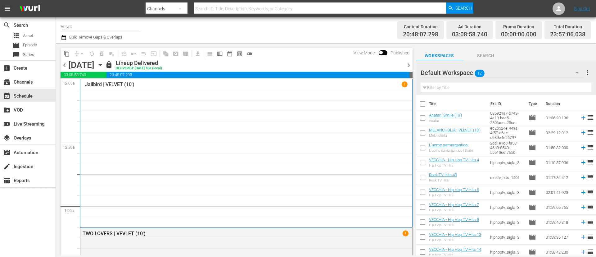
click at [407, 65] on span "chevron_right" at bounding box center [409, 65] width 8 height 8
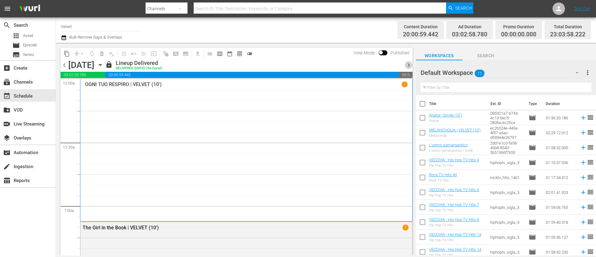
click at [406, 64] on span "chevron_right" at bounding box center [409, 65] width 8 height 8
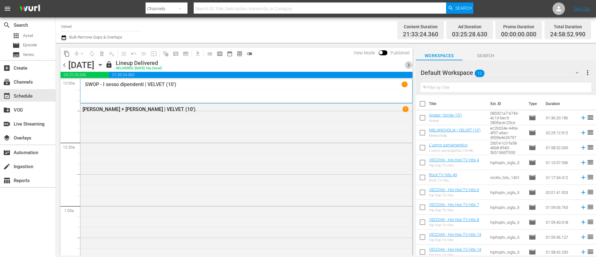
click at [405, 65] on span "chevron_right" at bounding box center [409, 65] width 8 height 8
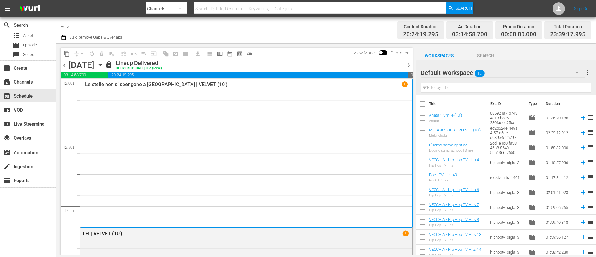
click at [407, 62] on span "chevron_right" at bounding box center [409, 65] width 8 height 8
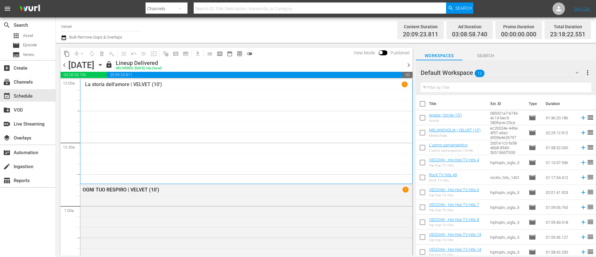
click at [406, 68] on span "chevron_right" at bounding box center [409, 65] width 8 height 8
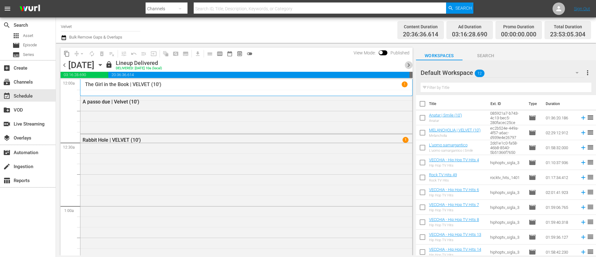
click at [407, 62] on span "chevron_right" at bounding box center [409, 65] width 8 height 8
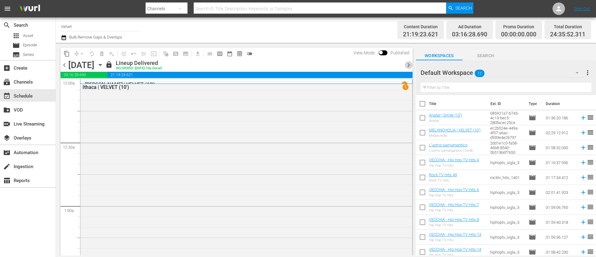
click at [407, 65] on span "chevron_right" at bounding box center [409, 65] width 8 height 8
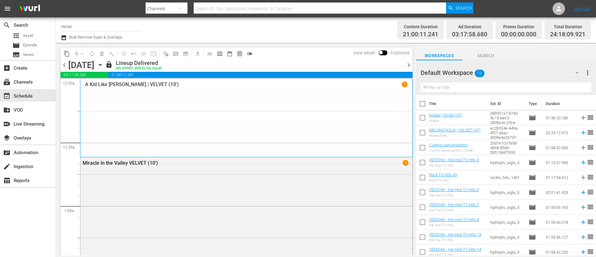
click at [408, 66] on span "chevron_right" at bounding box center [409, 65] width 8 height 8
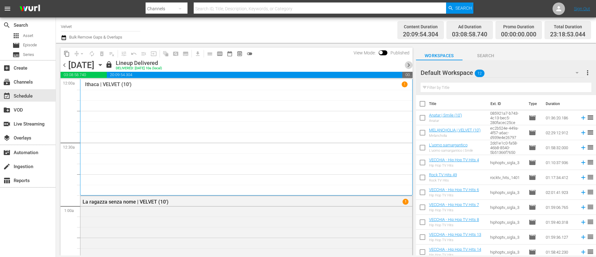
click at [407, 66] on span "chevron_right" at bounding box center [409, 65] width 8 height 8
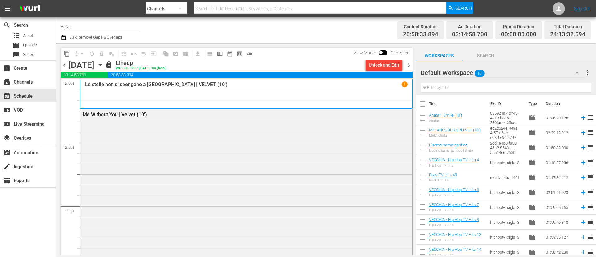
click at [406, 63] on span "chevron_right" at bounding box center [409, 65] width 8 height 8
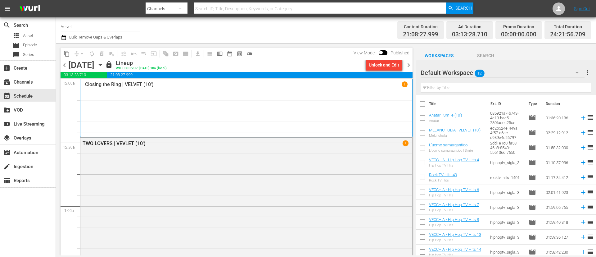
click at [405, 66] on span "chevron_right" at bounding box center [409, 65] width 8 height 8
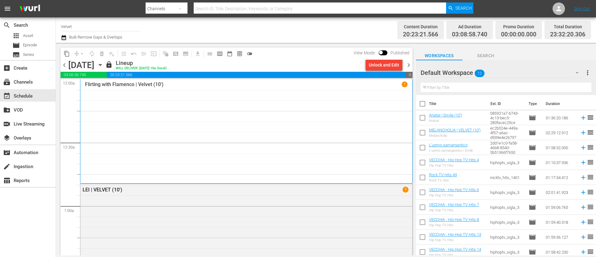
click at [408, 63] on span "chevron_right" at bounding box center [409, 65] width 8 height 8
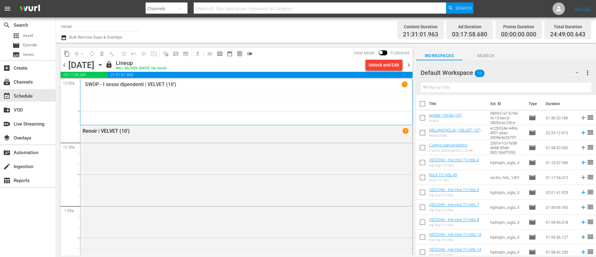
click at [408, 64] on span "chevron_right" at bounding box center [409, 65] width 8 height 8
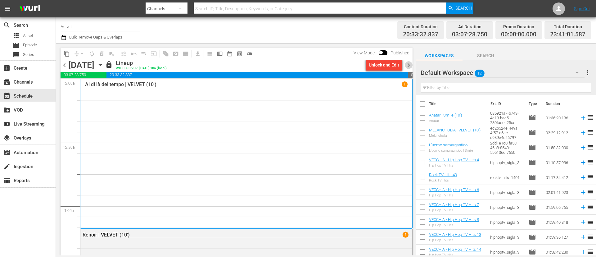
click at [407, 65] on span "chevron_right" at bounding box center [409, 65] width 8 height 8
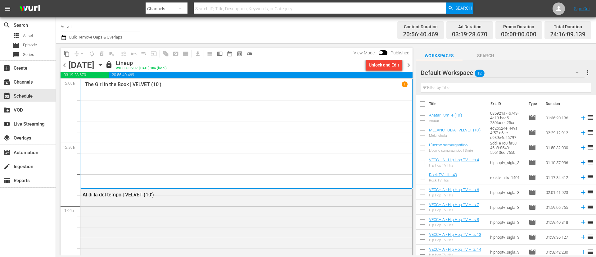
click at [409, 65] on span "chevron_right" at bounding box center [409, 65] width 8 height 8
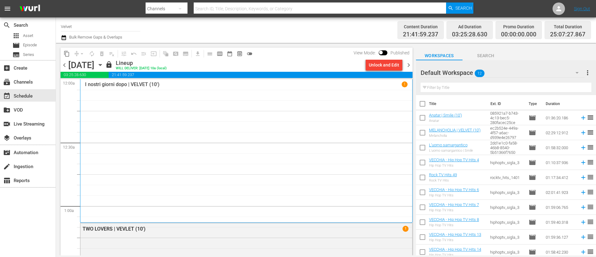
click at [409, 65] on span "chevron_right" at bounding box center [409, 65] width 8 height 8
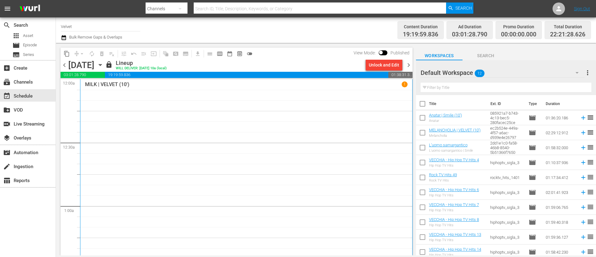
click at [408, 68] on span "chevron_right" at bounding box center [409, 65] width 8 height 8
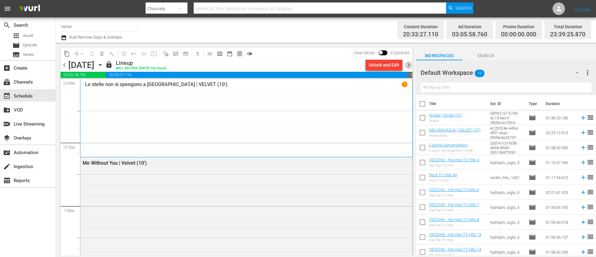
click at [408, 65] on span "chevron_right" at bounding box center [409, 65] width 8 height 8
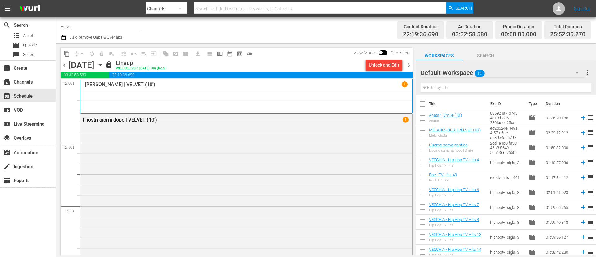
click at [410, 67] on span "chevron_right" at bounding box center [409, 65] width 8 height 8
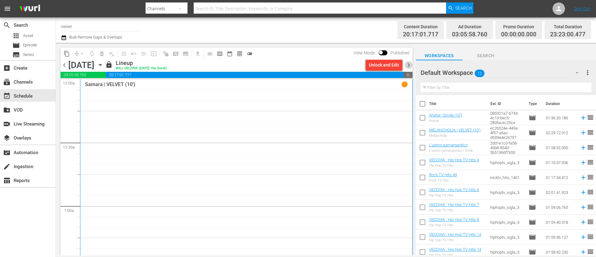
click at [410, 63] on span "chevron_right" at bounding box center [409, 65] width 8 height 8
click at [409, 66] on span "chevron_right" at bounding box center [409, 65] width 8 height 8
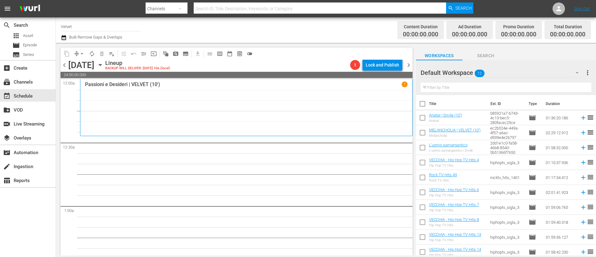
click at [64, 65] on span "chevron_left" at bounding box center [64, 65] width 8 height 8
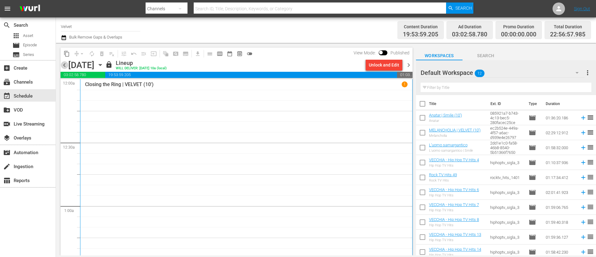
click at [64, 65] on span "chevron_left" at bounding box center [64, 65] width 8 height 8
click at [406, 65] on span "chevron_right" at bounding box center [409, 65] width 8 height 8
click at [411, 65] on span "chevron_right" at bounding box center [409, 65] width 8 height 8
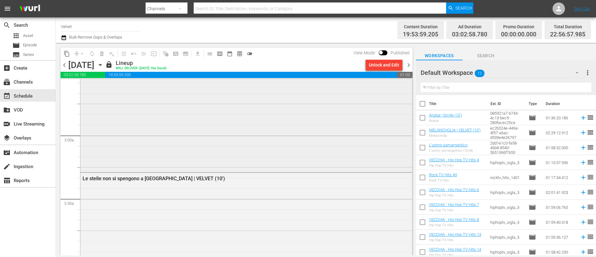
scroll to position [326, 0]
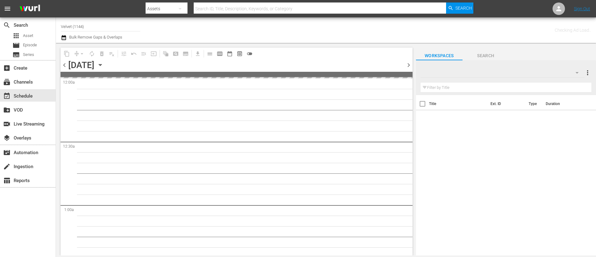
type input "Velvet (1144)"
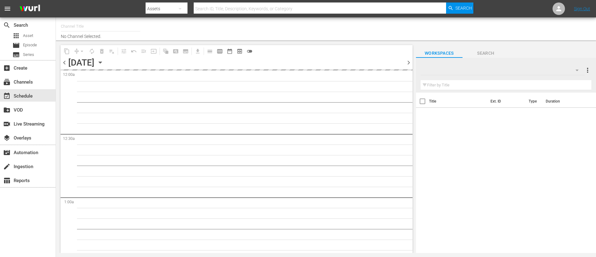
type input "Velvet (1144)"
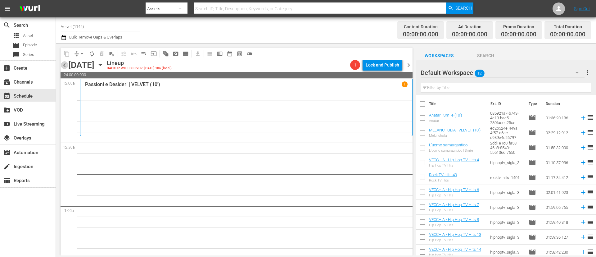
click at [64, 66] on span "chevron_left" at bounding box center [64, 65] width 8 height 8
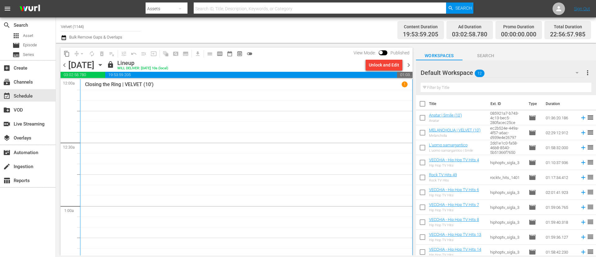
click at [66, 67] on span "chevron_left" at bounding box center [64, 65] width 8 height 8
click at [64, 60] on div "chevron_left Sunday, October 5th October 5th lock Lineup WILL DELIVER: 10/4 @ 1…" at bounding box center [236, 66] width 352 height 12
click at [66, 66] on span "chevron_left" at bounding box center [64, 65] width 8 height 8
click at [407, 63] on span "chevron_right" at bounding box center [409, 65] width 8 height 8
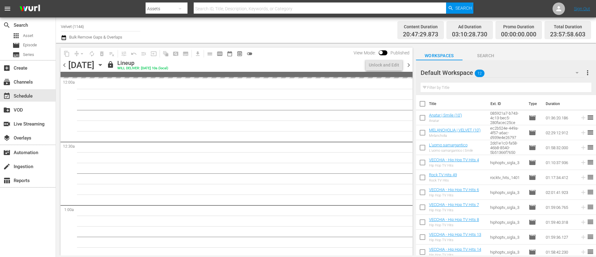
click at [407, 63] on span "chevron_right" at bounding box center [409, 65] width 8 height 8
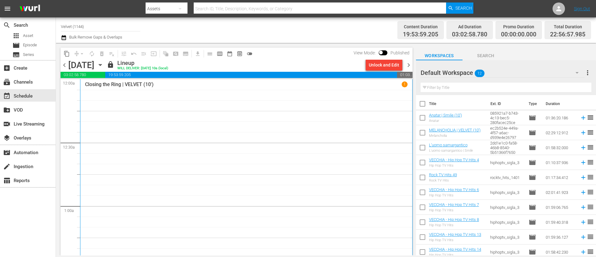
click at [407, 63] on span "chevron_right" at bounding box center [409, 65] width 8 height 8
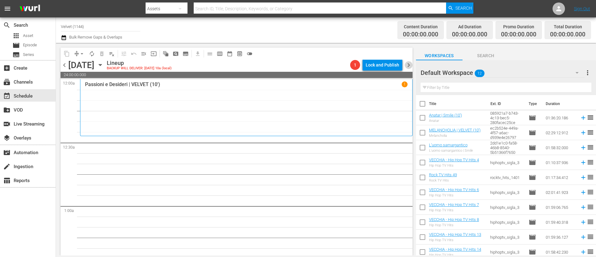
click at [407, 63] on span "chevron_right" at bounding box center [409, 65] width 8 height 8
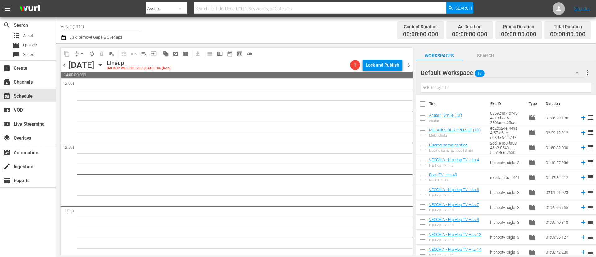
click at [407, 63] on span "chevron_right" at bounding box center [409, 65] width 8 height 8
